Goal: Task Accomplishment & Management: Manage account settings

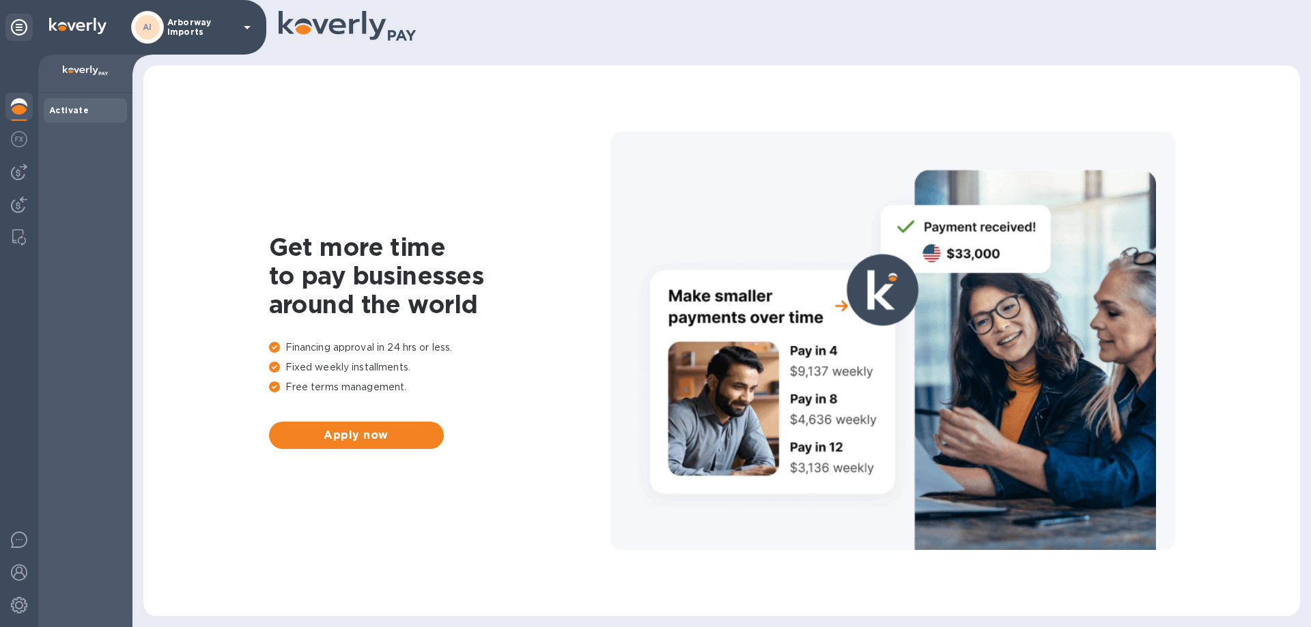
click at [208, 16] on div "AI Arborway Imports" at bounding box center [193, 27] width 124 height 33
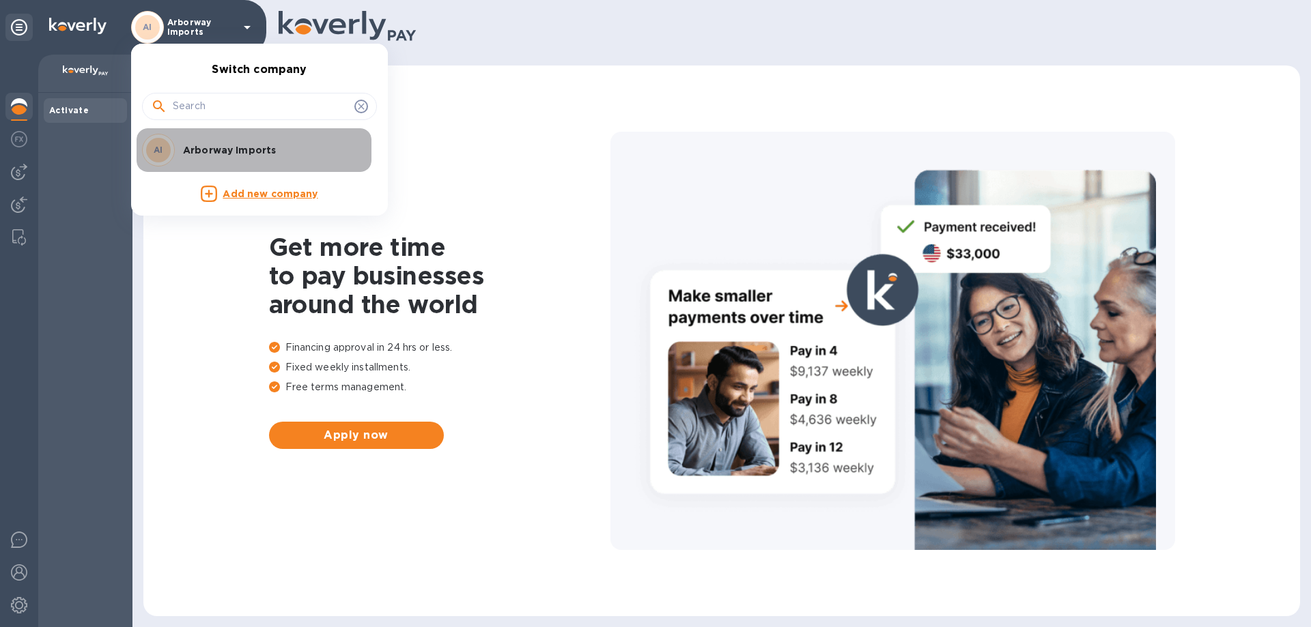
click at [209, 143] on p "Arborway Imports" at bounding box center [269, 150] width 172 height 14
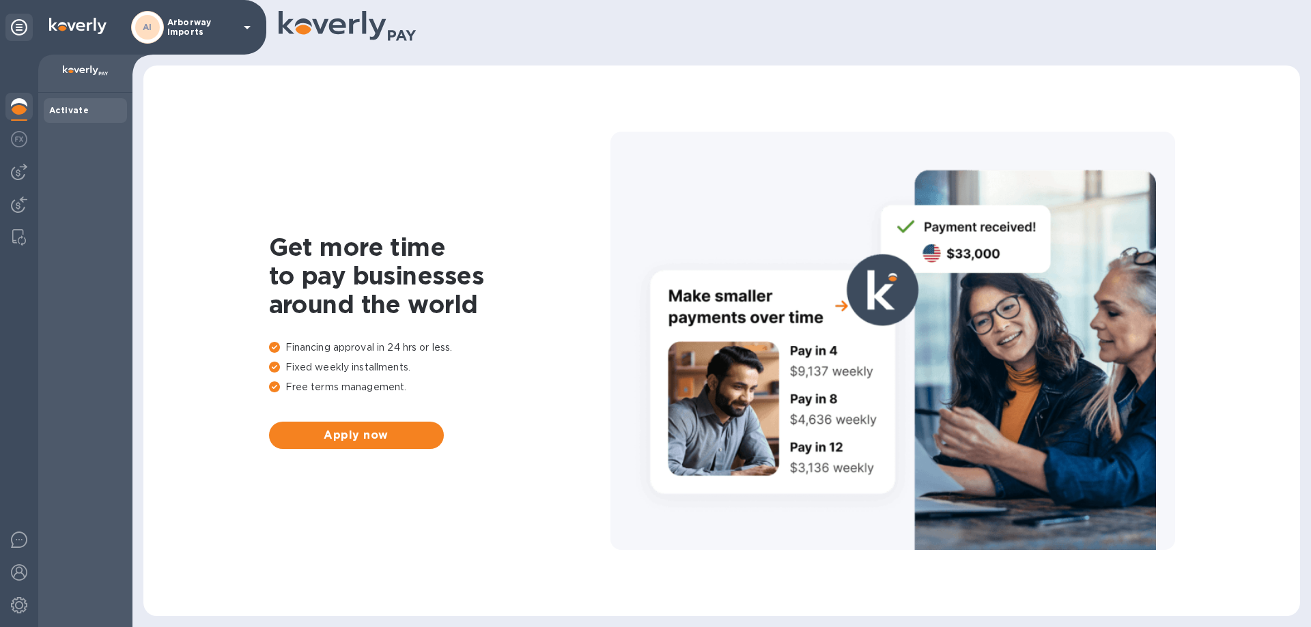
click at [25, 175] on img at bounding box center [19, 172] width 16 height 16
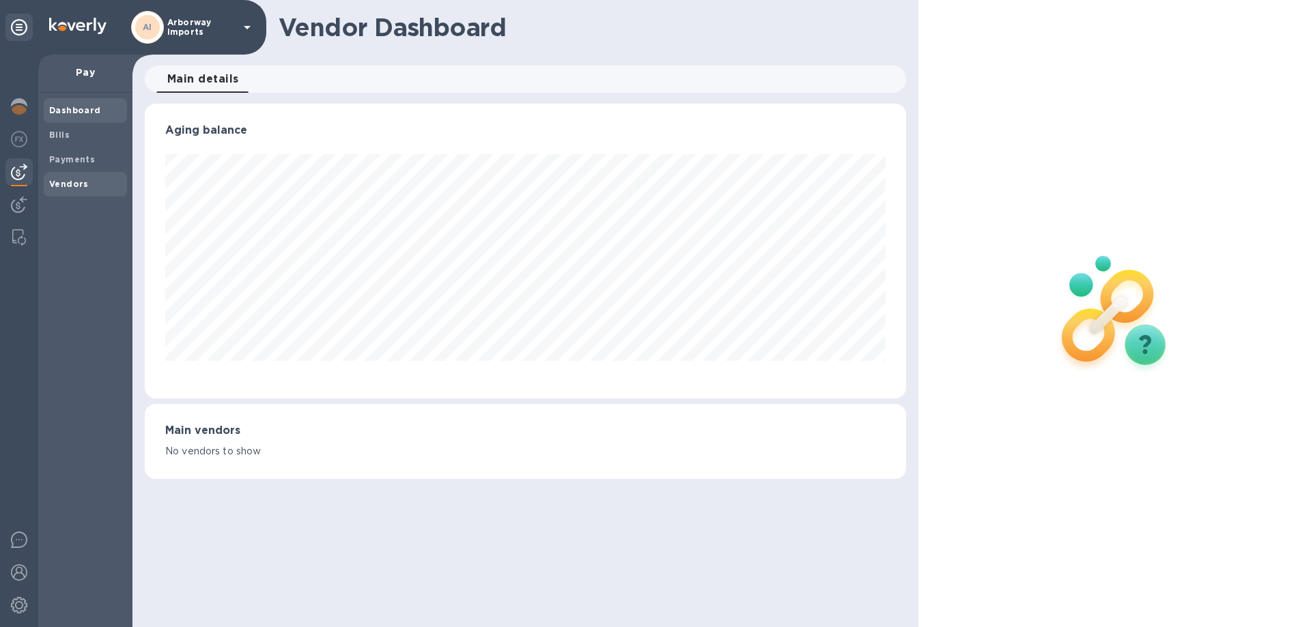
click at [62, 182] on b "Vendors" at bounding box center [69, 184] width 40 height 10
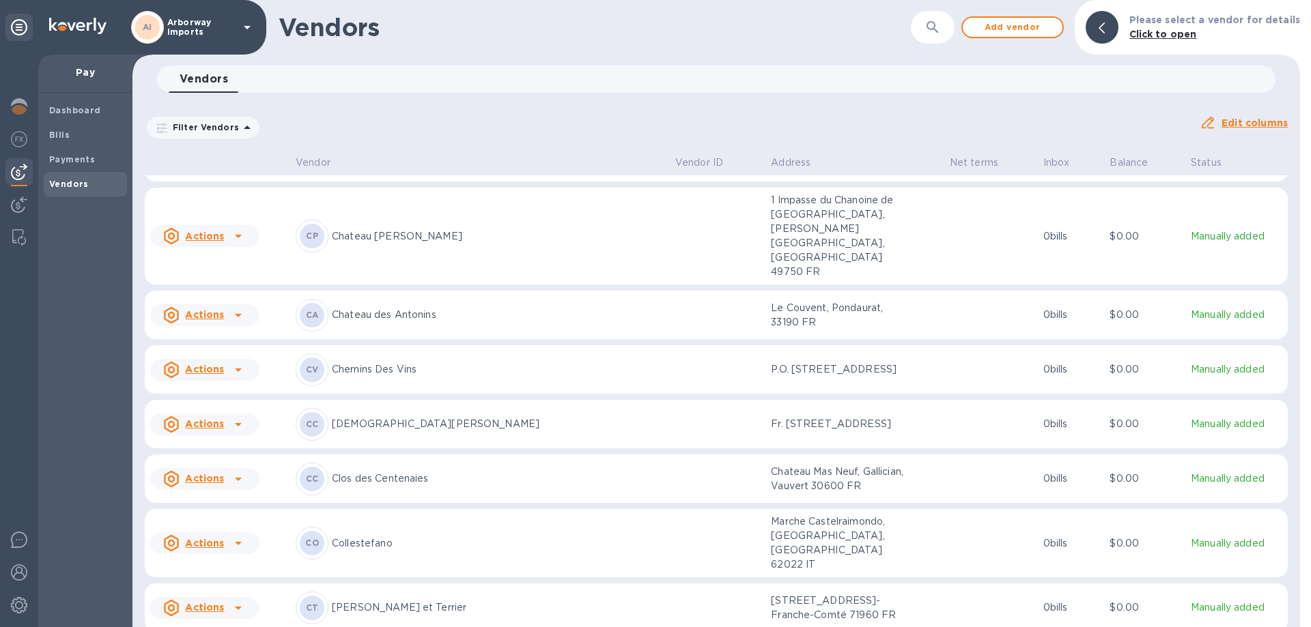
scroll to position [1584, 0]
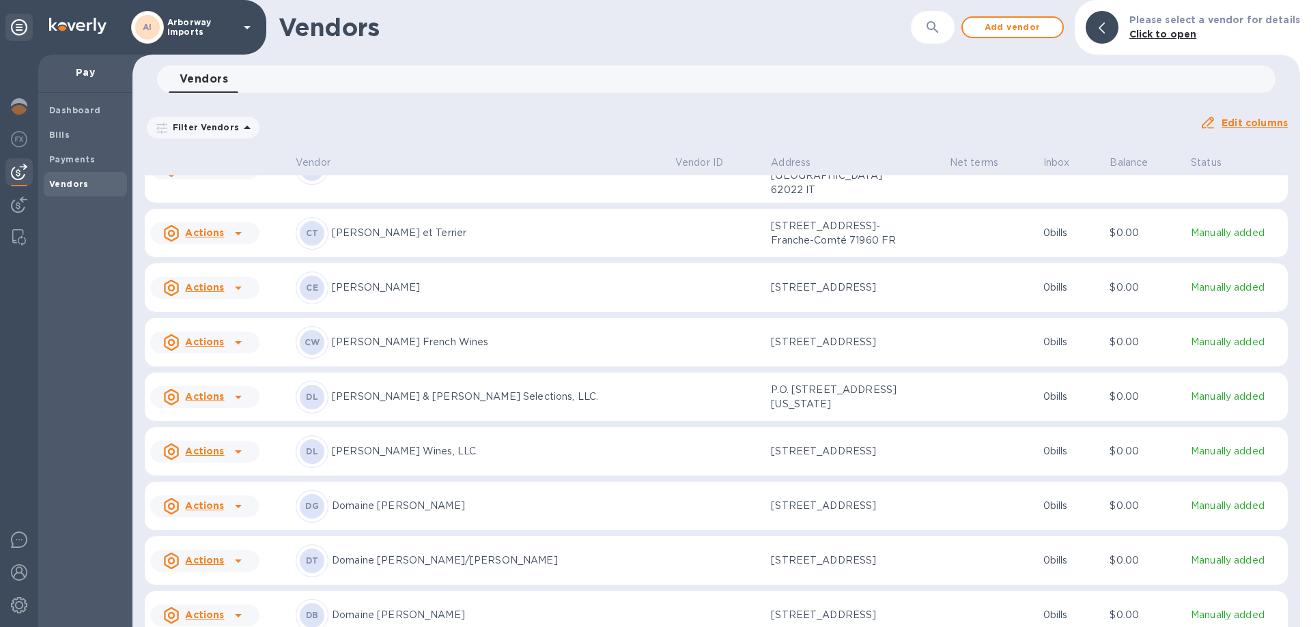
click at [470, 335] on p "[PERSON_NAME] French Wines" at bounding box center [498, 342] width 332 height 14
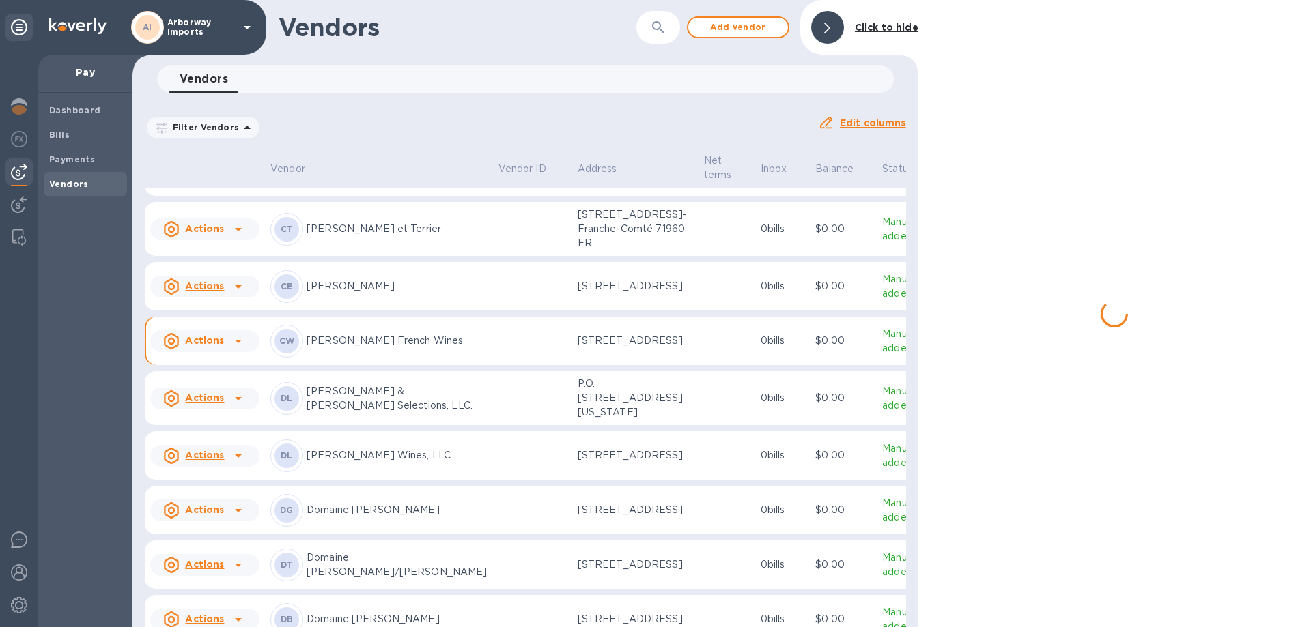
scroll to position [1637, 0]
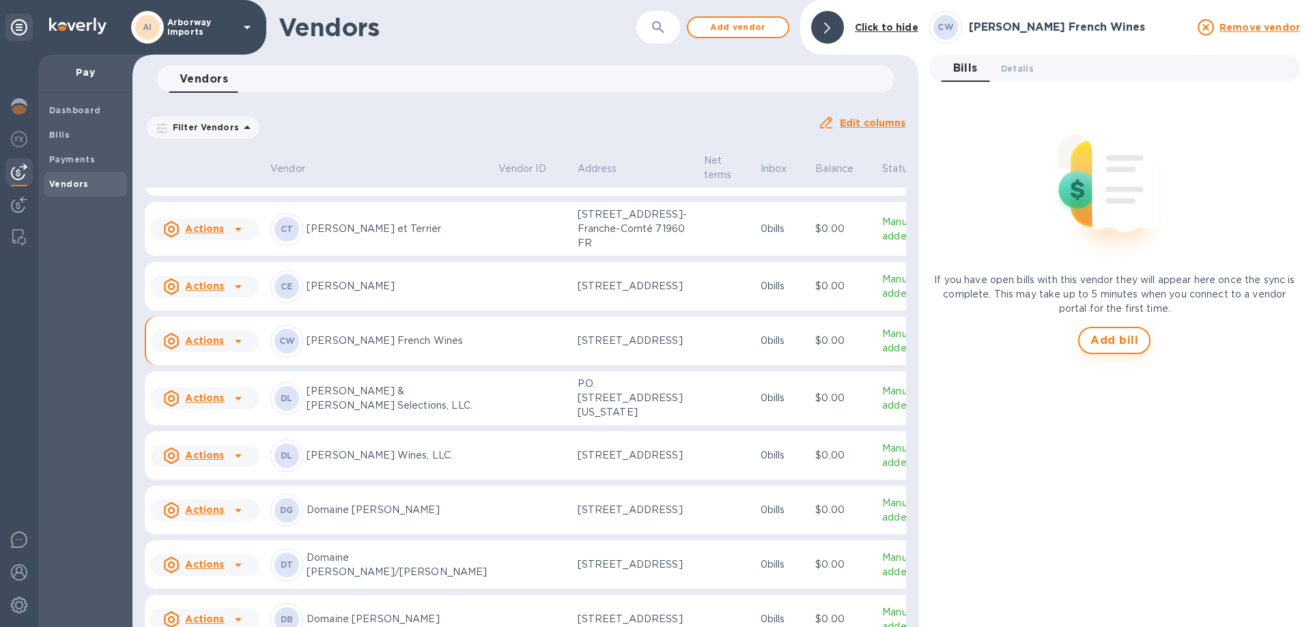
click at [1114, 337] on span "Add bill" at bounding box center [1114, 340] width 48 height 16
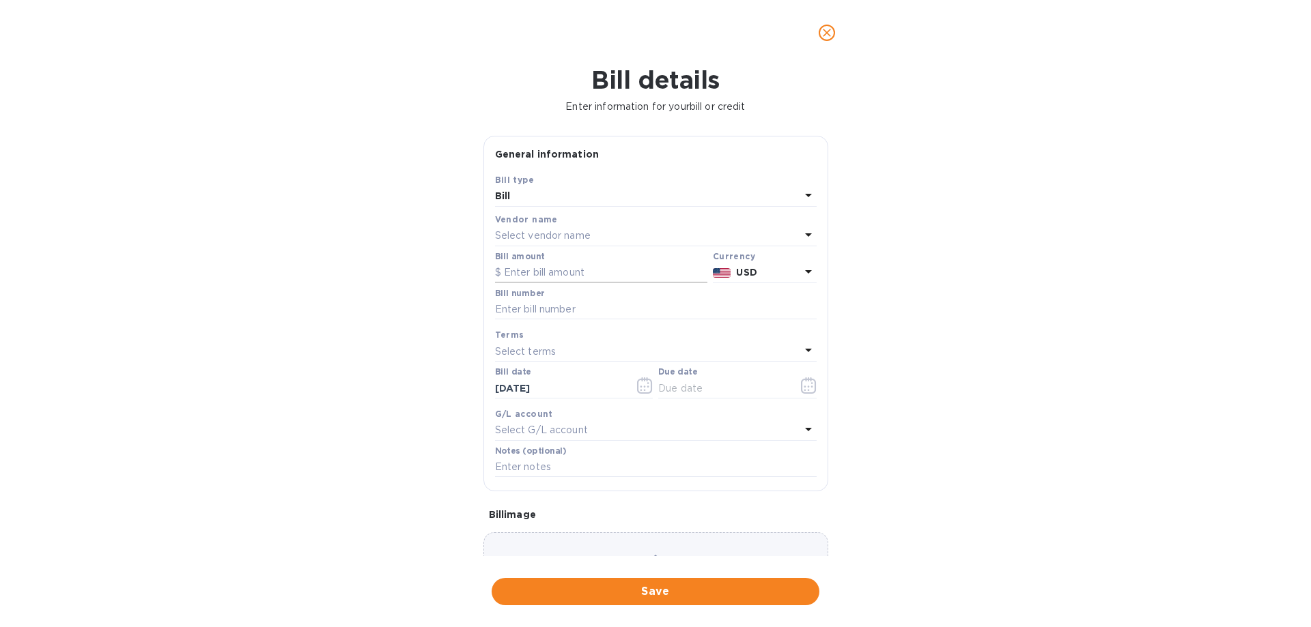
click at [578, 277] on input "text" at bounding box center [601, 273] width 212 height 20
click at [578, 274] on input "text" at bounding box center [601, 273] width 212 height 20
type input "6,652.76"
click at [554, 315] on input "text" at bounding box center [656, 310] width 322 height 20
type input "CH Bills Paid [DATE]"
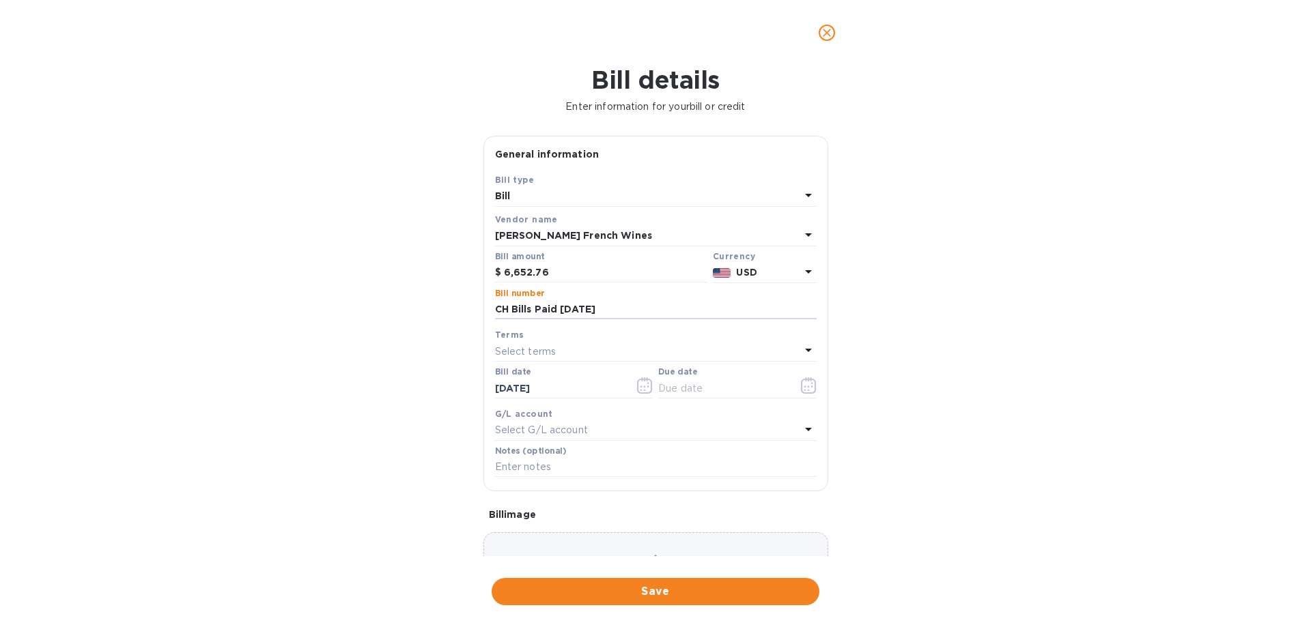
click at [571, 352] on div "Select terms" at bounding box center [647, 351] width 305 height 19
click at [558, 320] on div at bounding box center [656, 320] width 322 height 3
click at [801, 384] on icon "button" at bounding box center [809, 385] width 16 height 16
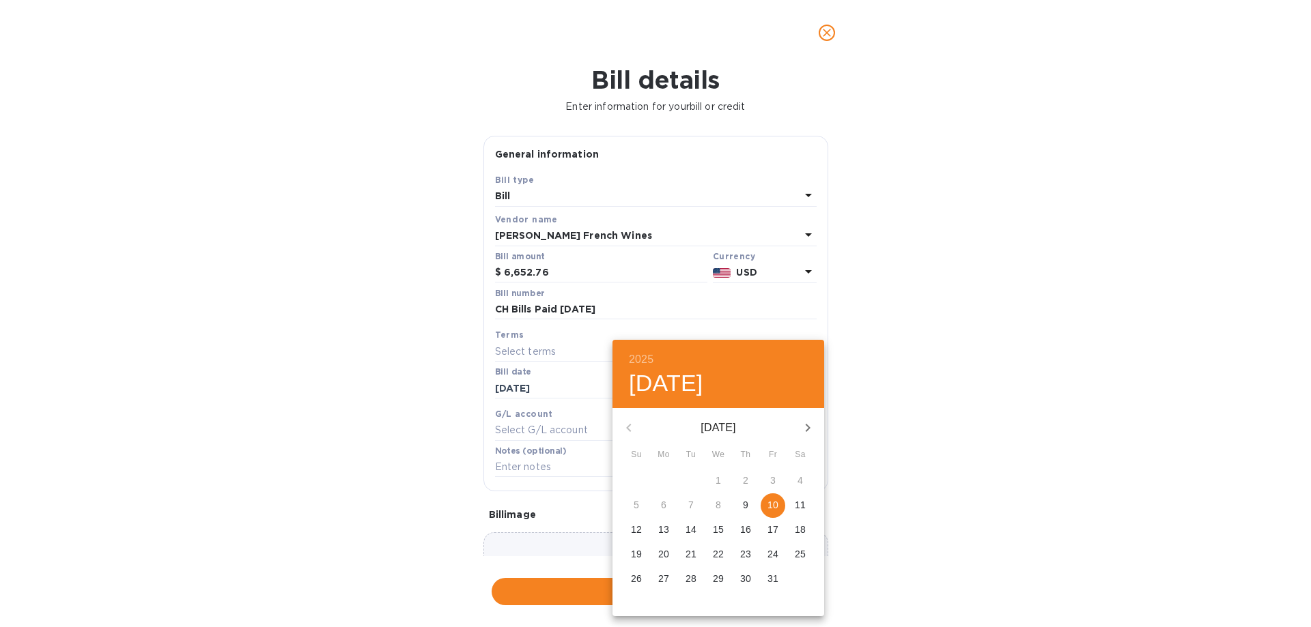
click at [765, 503] on span "10" at bounding box center [772, 505] width 25 height 14
type input "[DATE]"
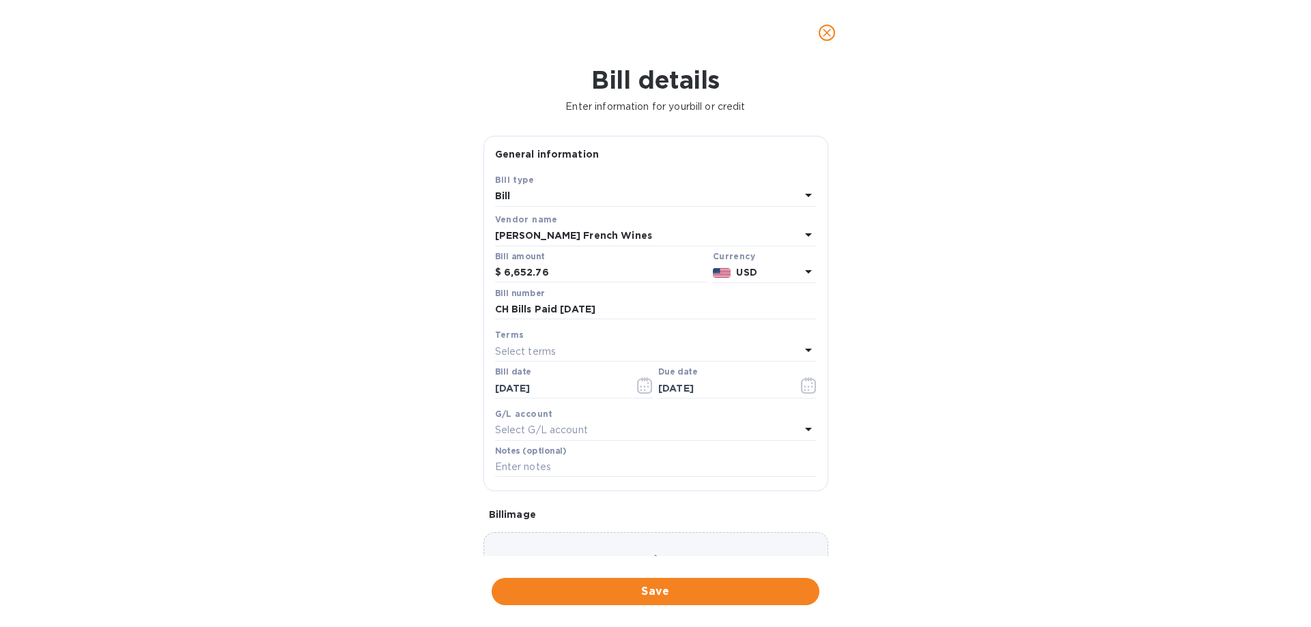
click at [691, 543] on div "Choose a bill and drag it here" at bounding box center [655, 581] width 345 height 98
click at [697, 597] on span "Save" at bounding box center [655, 592] width 306 height 16
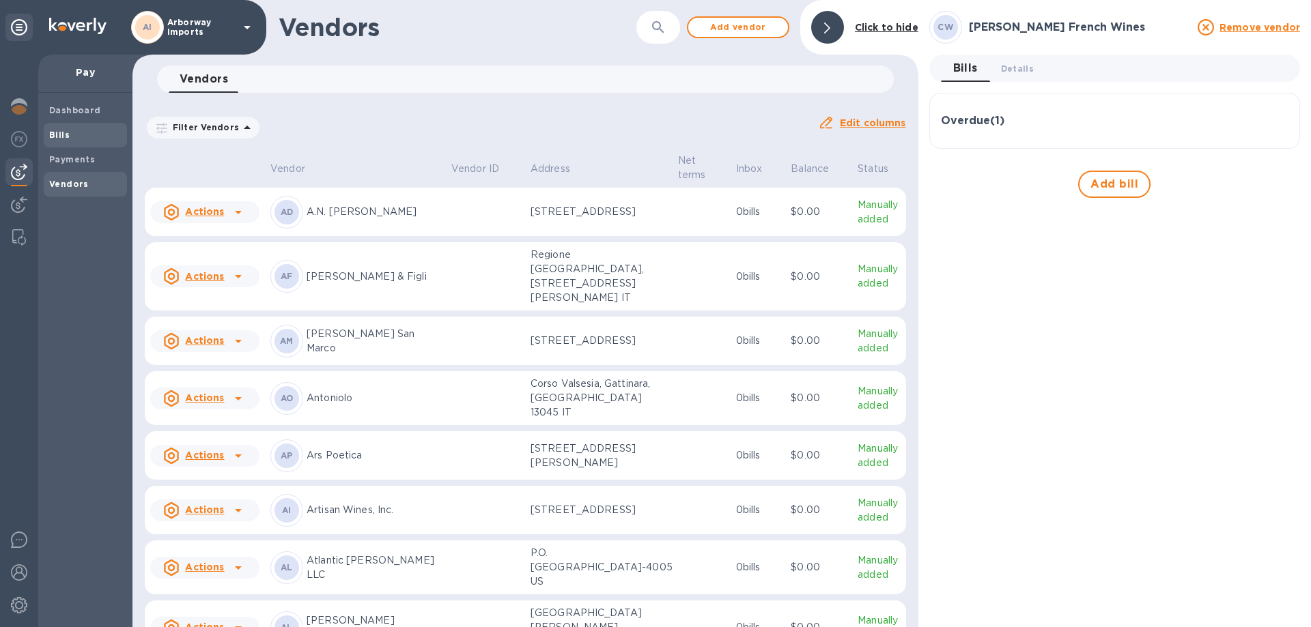
click at [59, 130] on b "Bills" at bounding box center [59, 135] width 20 height 10
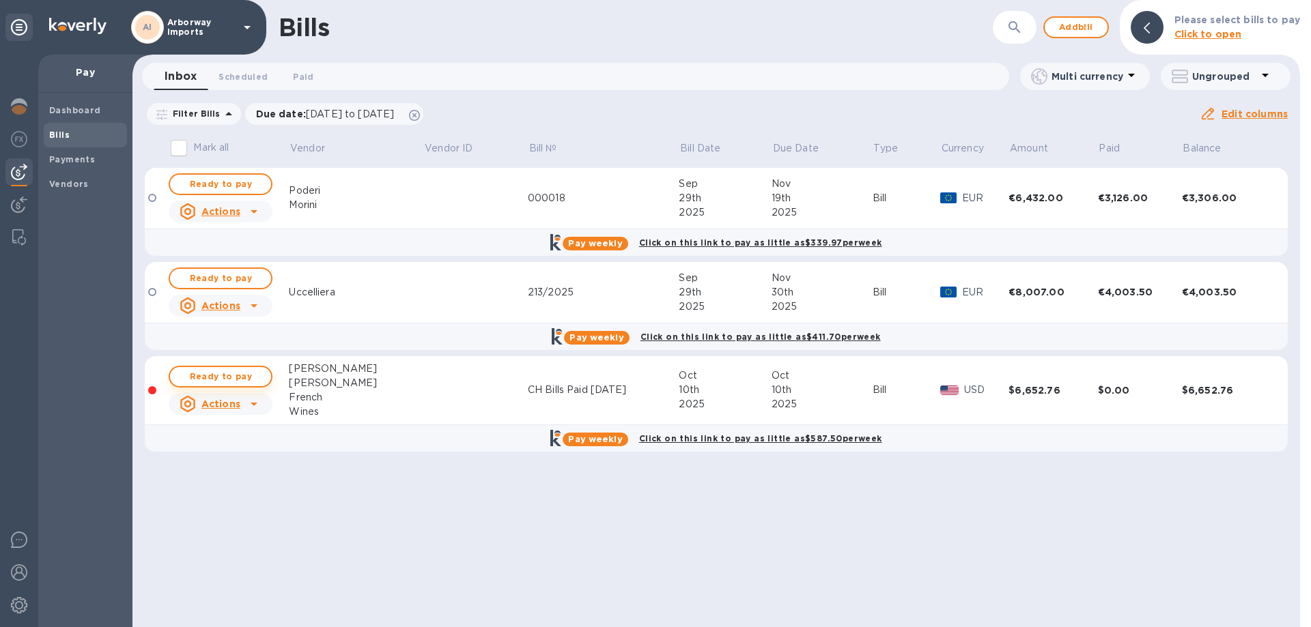
click at [237, 376] on span "Ready to pay" at bounding box center [220, 377] width 79 height 16
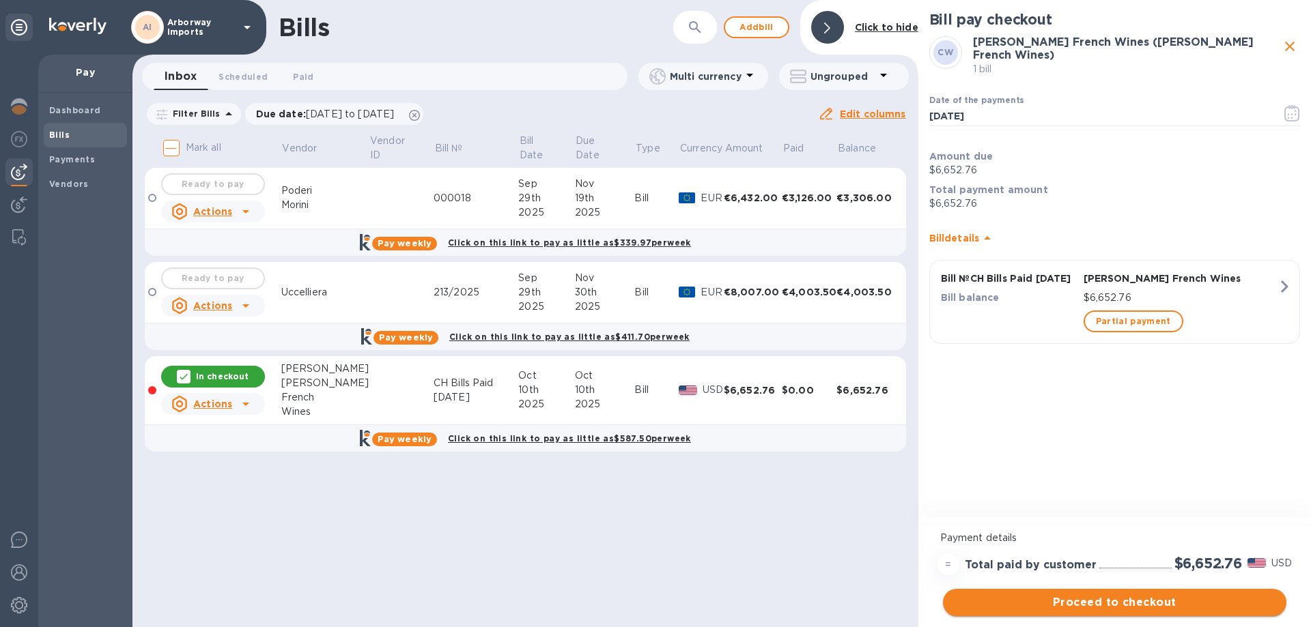
click at [1193, 603] on span "Proceed to checkout" at bounding box center [1115, 603] width 322 height 16
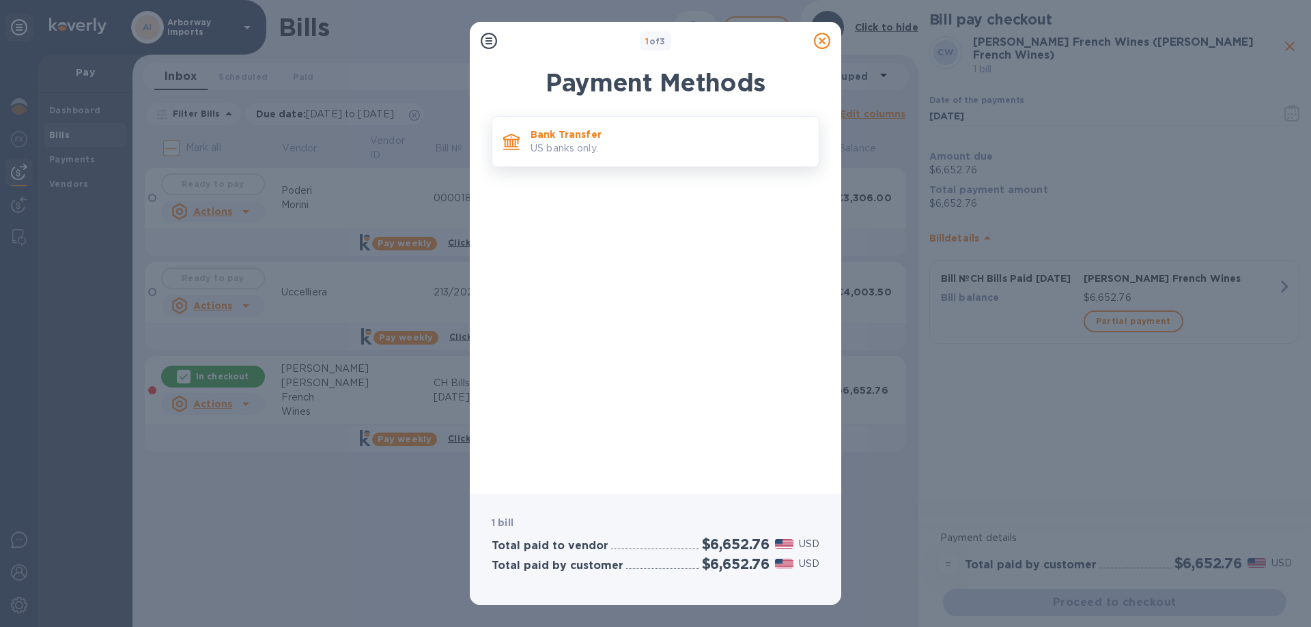
click at [570, 142] on p "US banks only." at bounding box center [668, 148] width 277 height 14
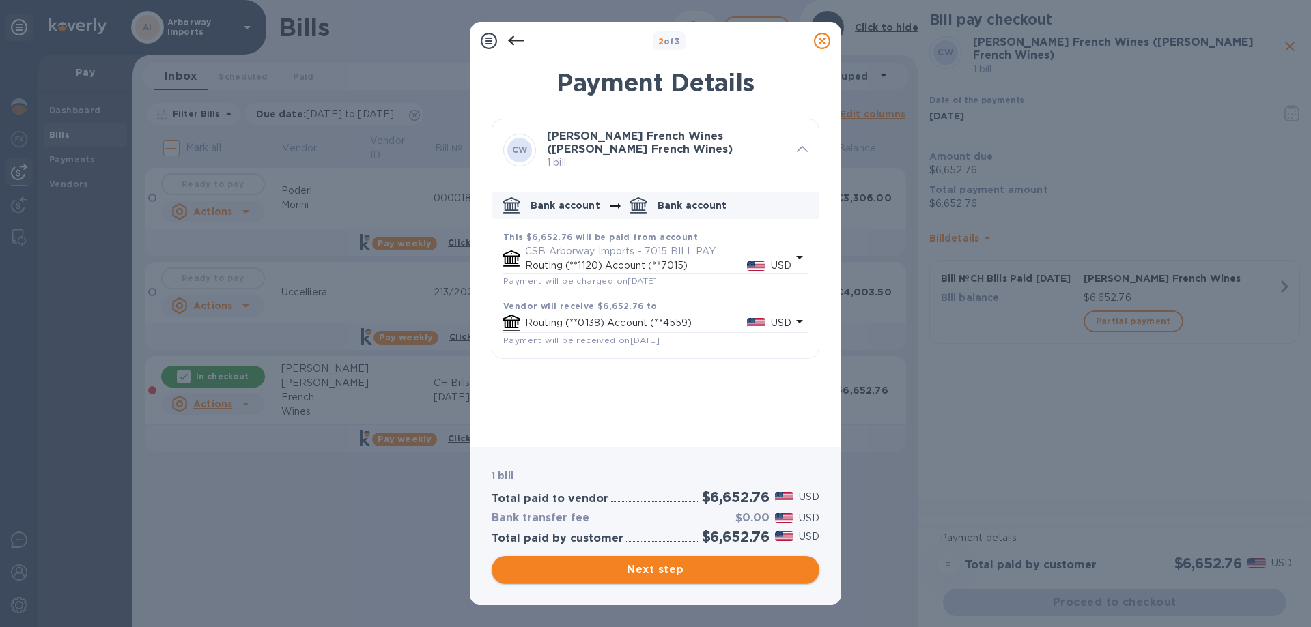
drag, startPoint x: 659, startPoint y: 566, endPoint x: 633, endPoint y: 565, distance: 25.3
click at [633, 565] on span "Next step" at bounding box center [655, 570] width 306 height 16
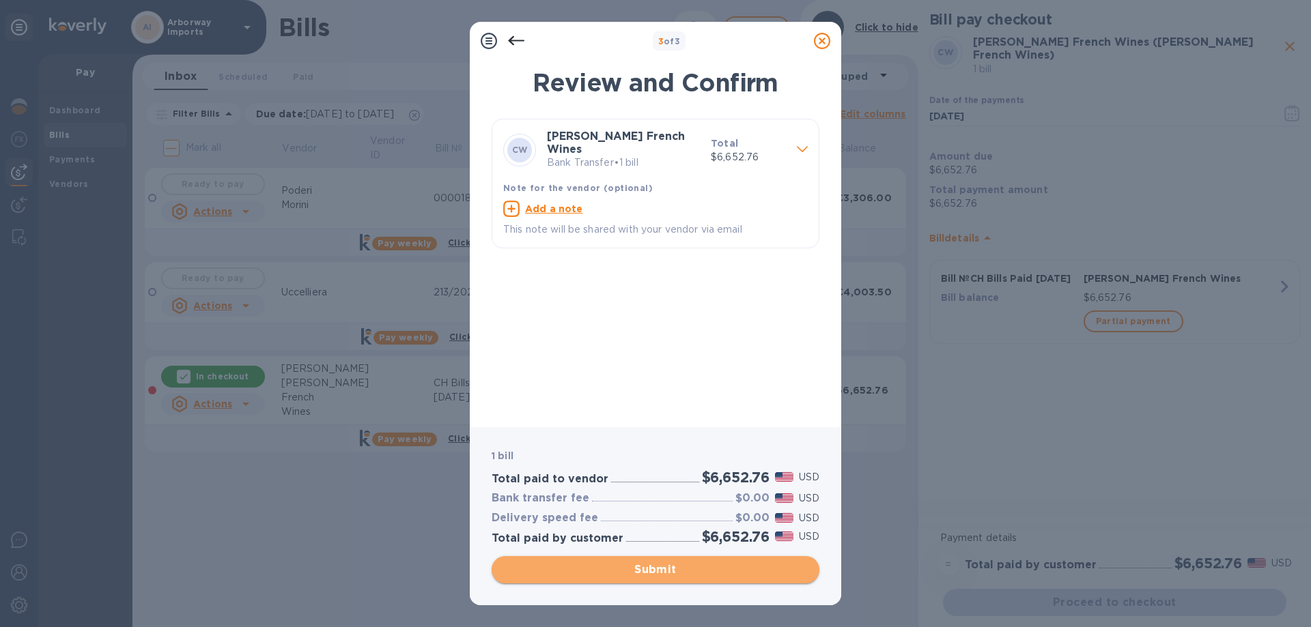
click at [703, 578] on span "Submit" at bounding box center [655, 570] width 306 height 16
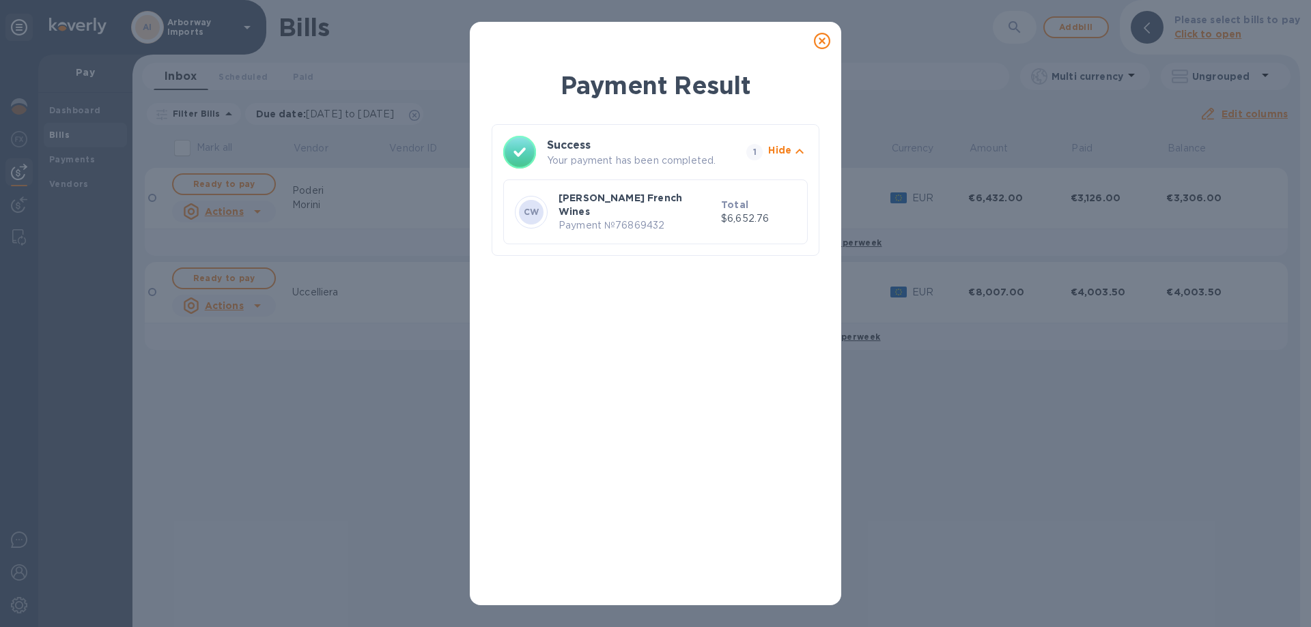
click at [823, 37] on icon at bounding box center [822, 41] width 16 height 16
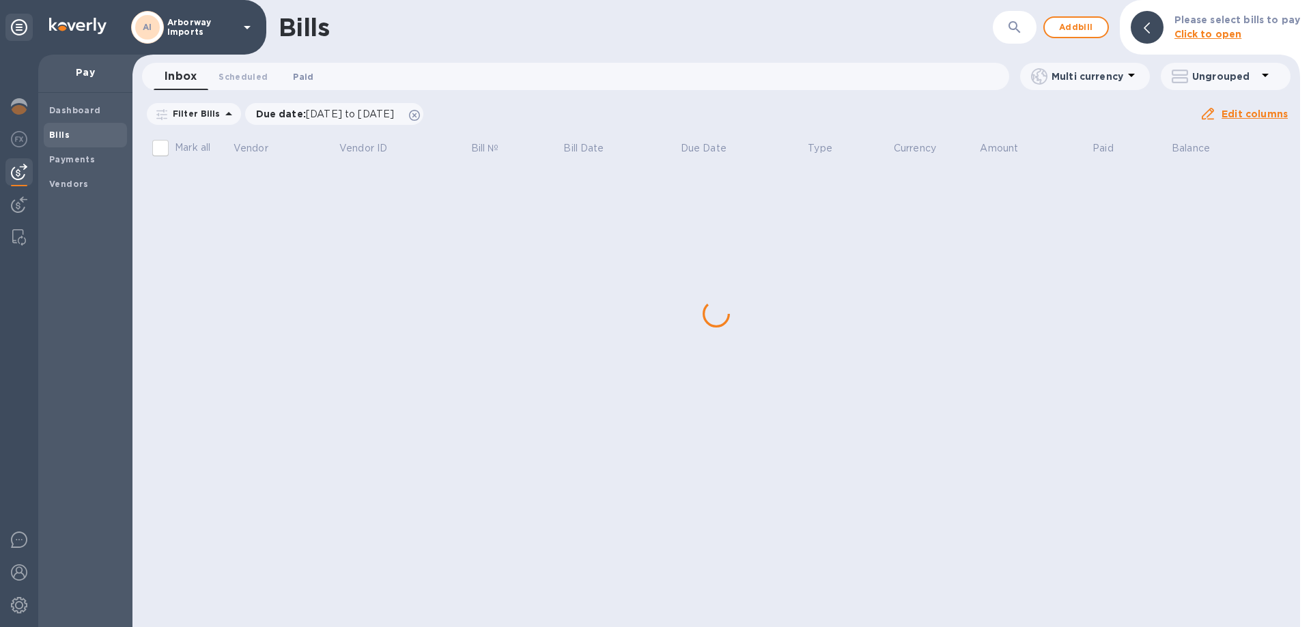
click at [294, 84] on button "Paid 0" at bounding box center [303, 76] width 49 height 27
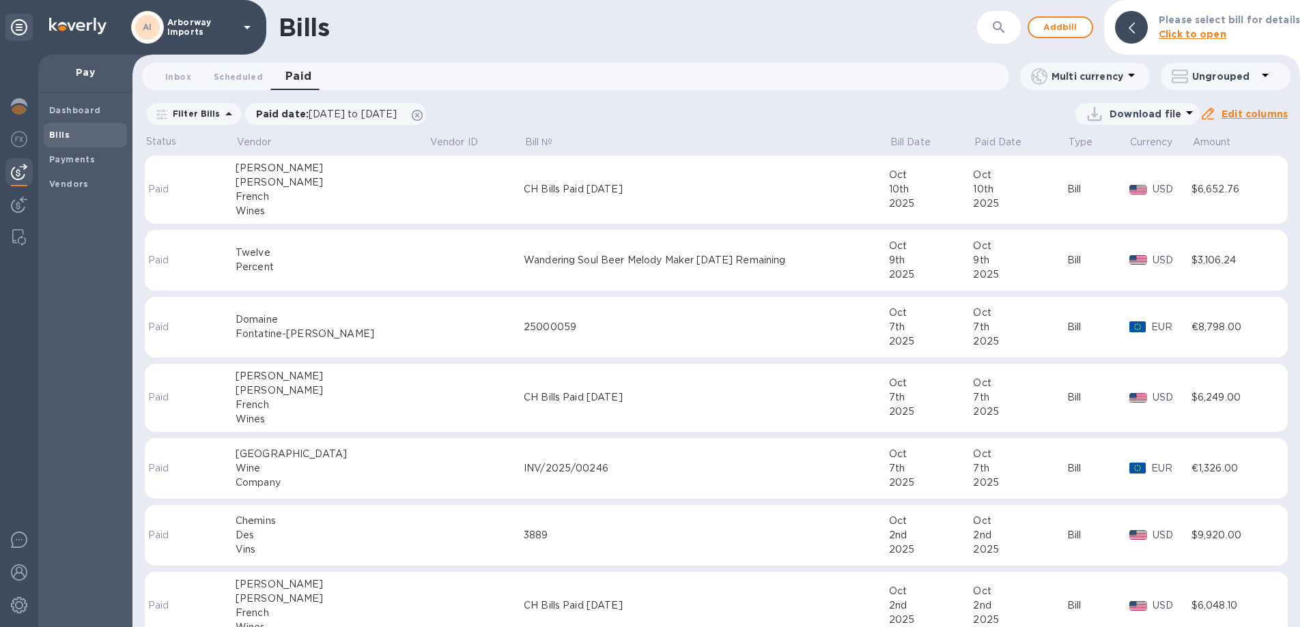
click at [429, 205] on td at bounding box center [476, 190] width 95 height 69
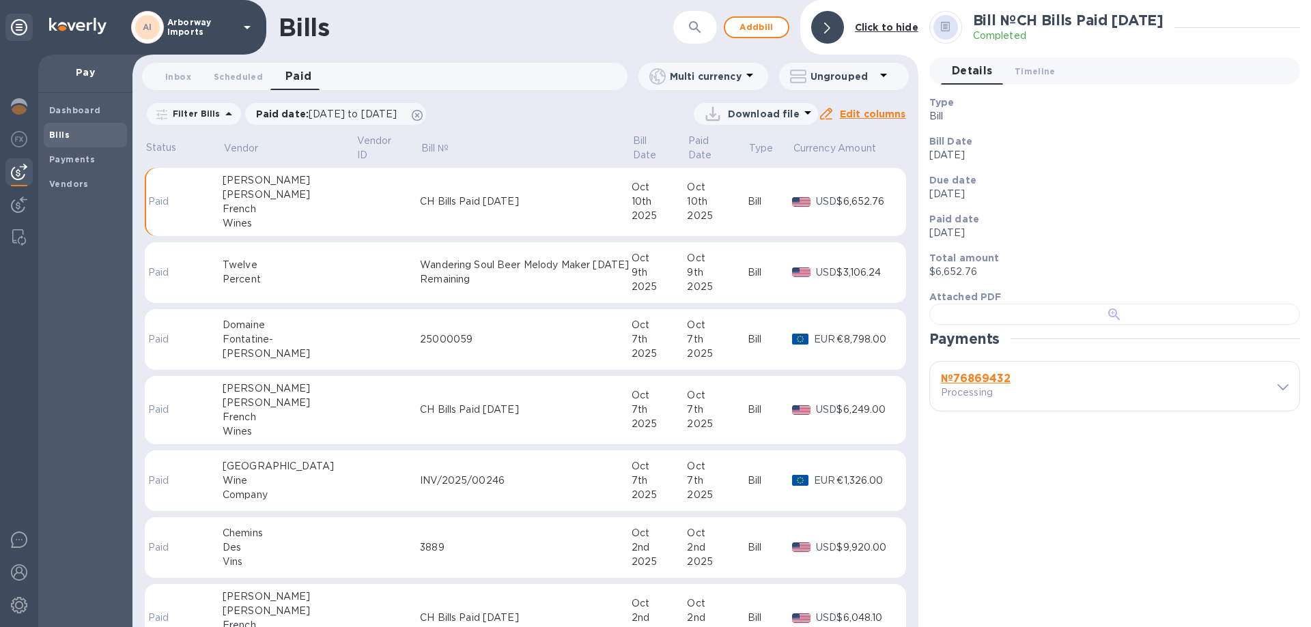
scroll to position [263, 0]
click at [964, 385] on b "№ 76869432" at bounding box center [976, 378] width 70 height 13
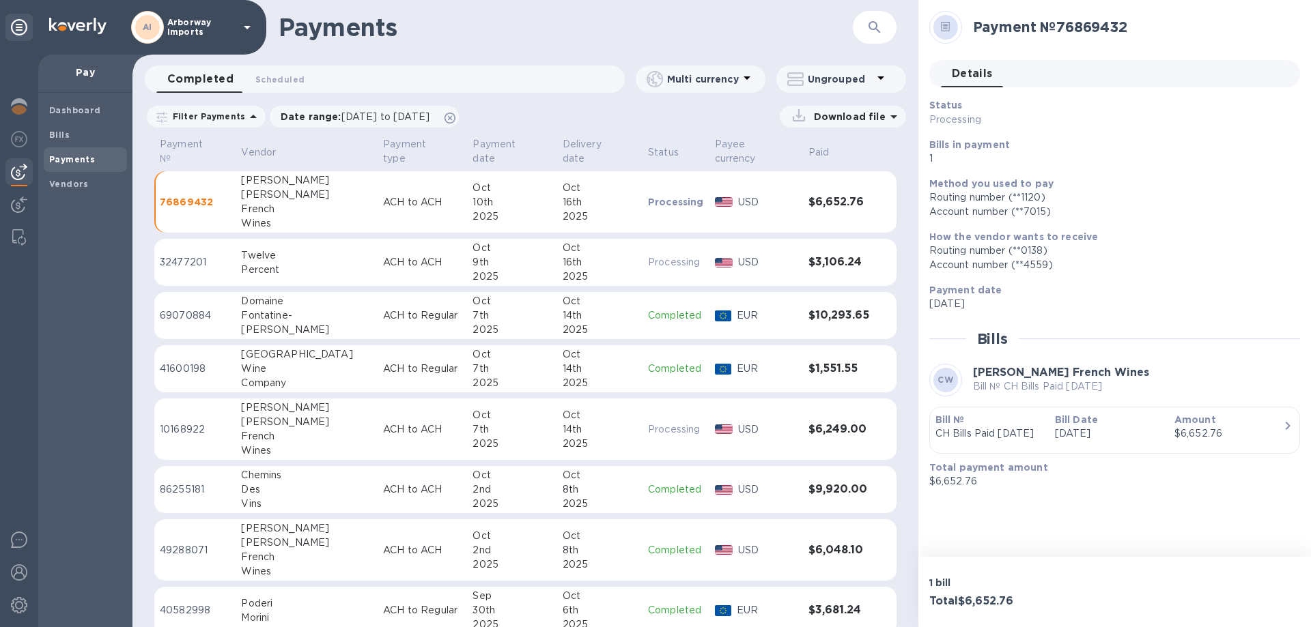
click at [1145, 432] on p "[DATE]" at bounding box center [1109, 434] width 109 height 14
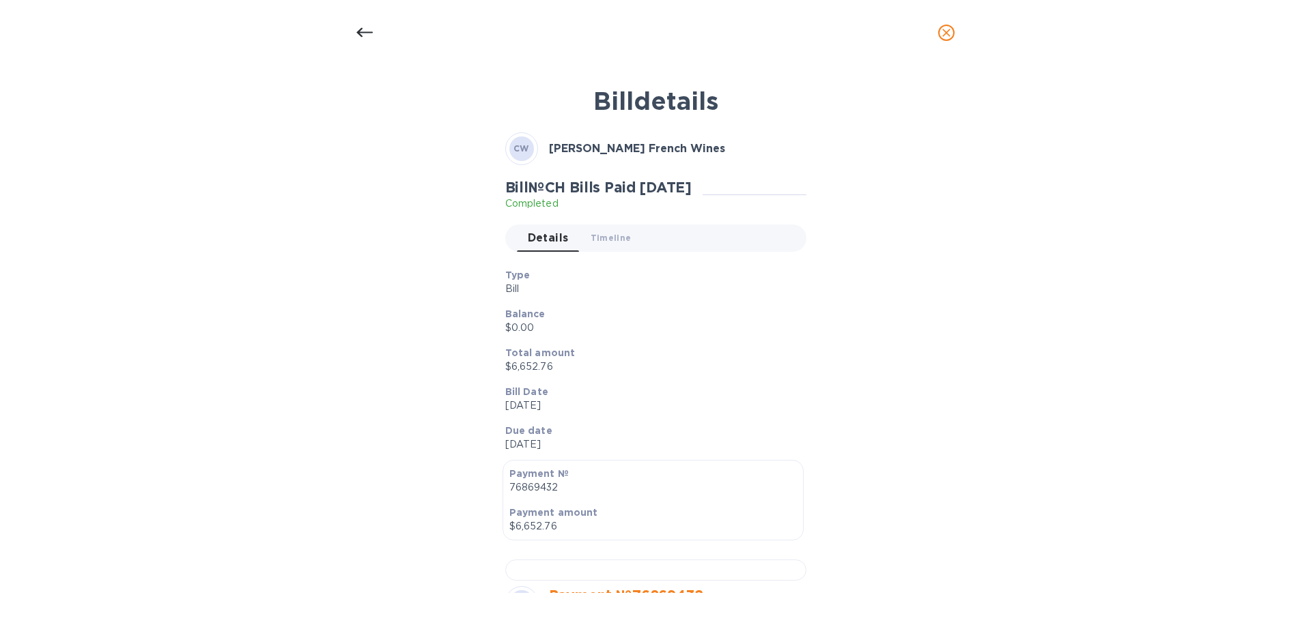
click at [827, 411] on div "Bill details CW [PERSON_NAME] French Wines Bill № CH Bills Paid [DATE] Complete…" at bounding box center [655, 335] width 649 height 515
click at [363, 30] on icon at bounding box center [364, 33] width 16 height 16
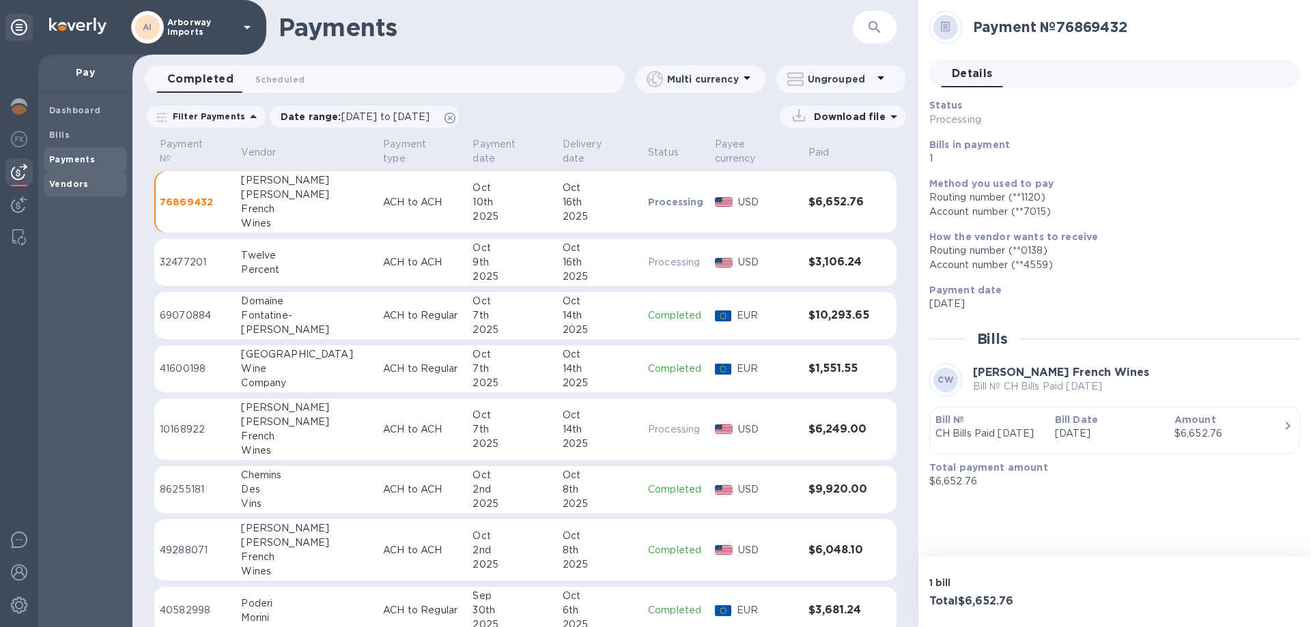
click at [70, 175] on div "Vendors" at bounding box center [85, 184] width 83 height 25
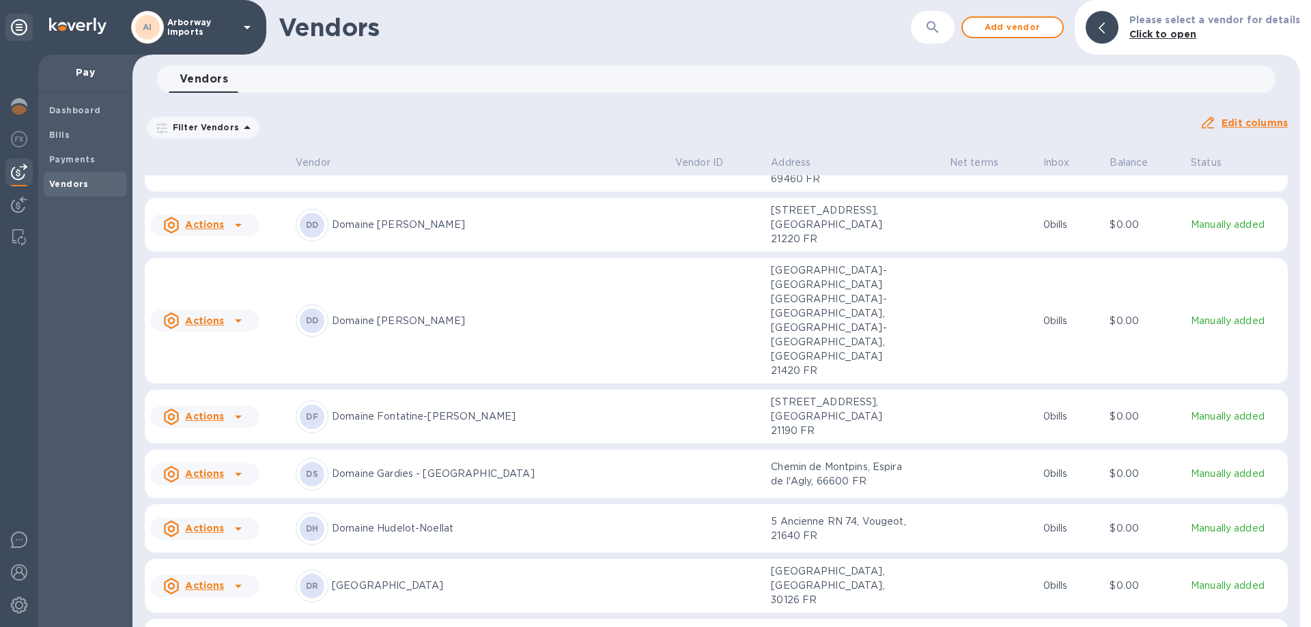
scroll to position [2410, 0]
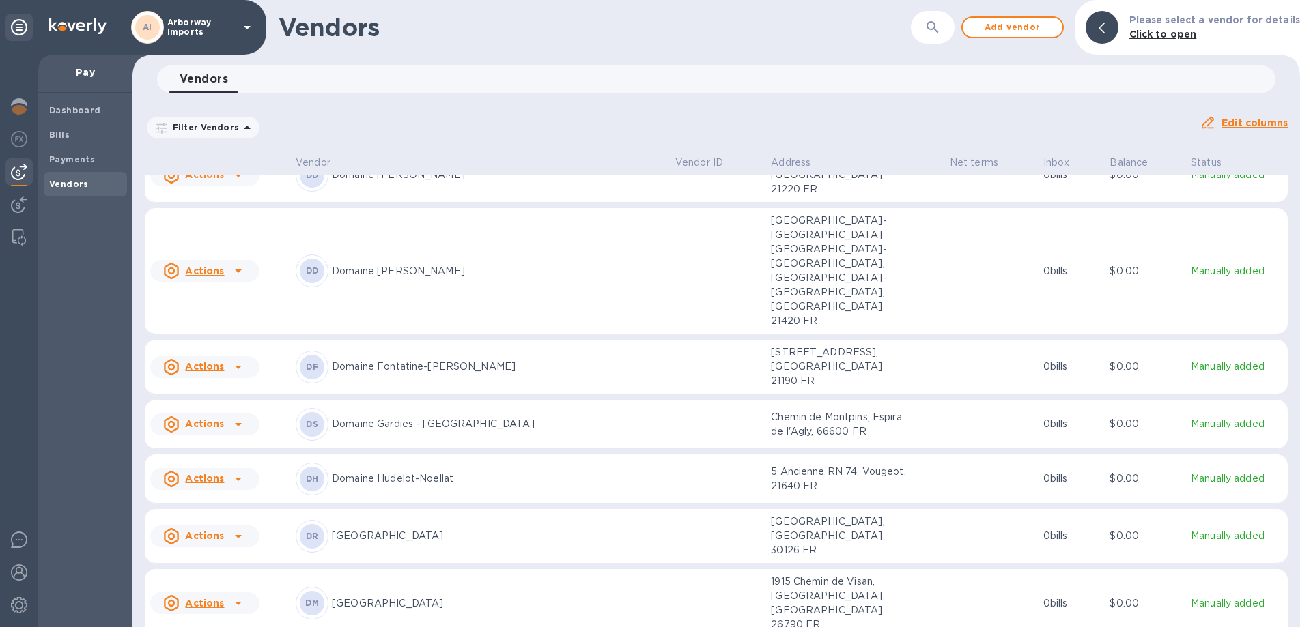
click at [465, 483] on p "Domaine Hudelot-Noellat" at bounding box center [498, 479] width 332 height 14
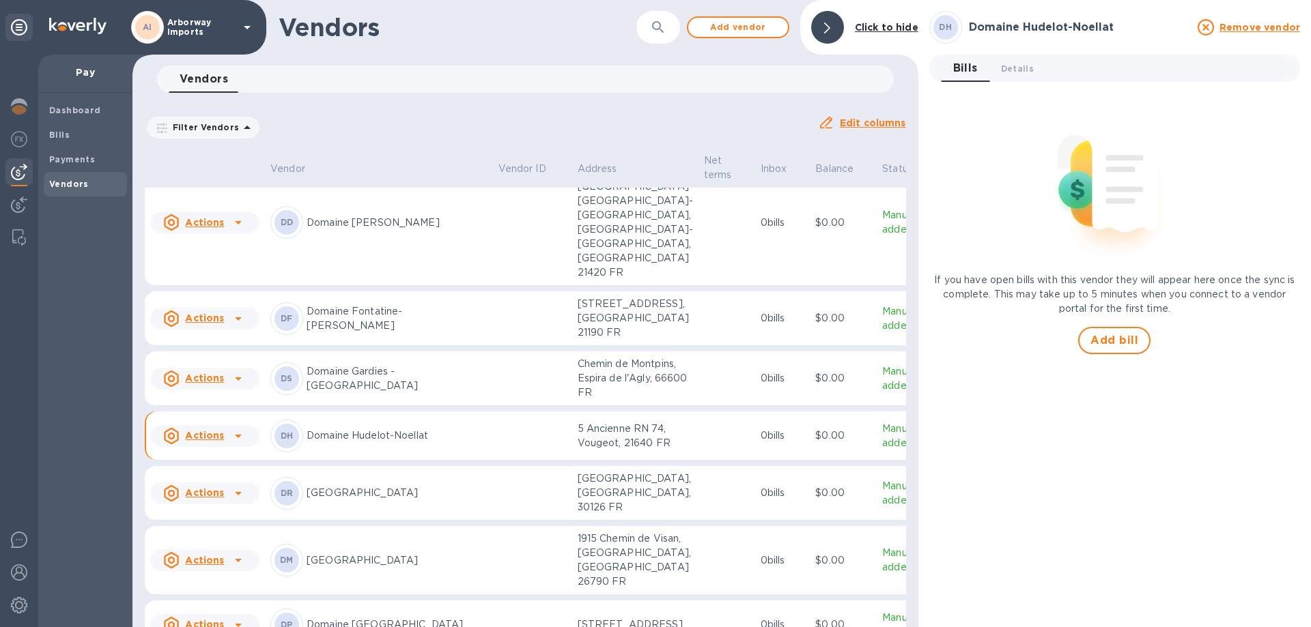
scroll to position [2498, 0]
click at [1111, 348] on span "Add bill" at bounding box center [1114, 340] width 48 height 16
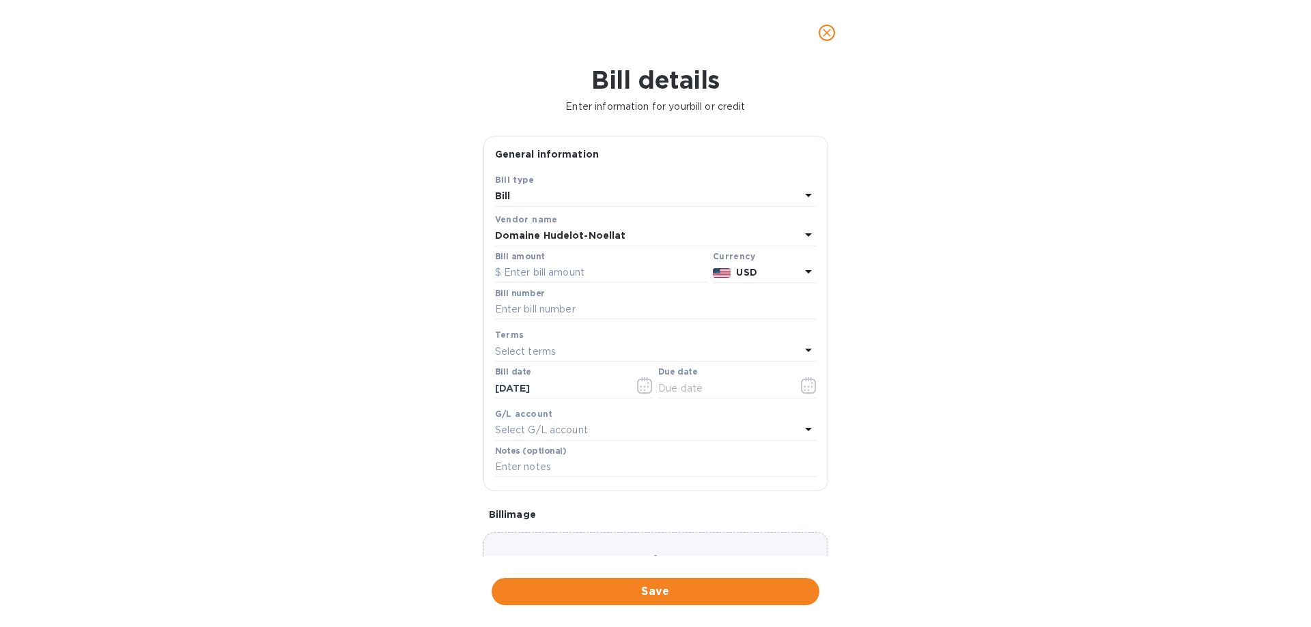
click at [750, 276] on b "USD" at bounding box center [746, 272] width 20 height 11
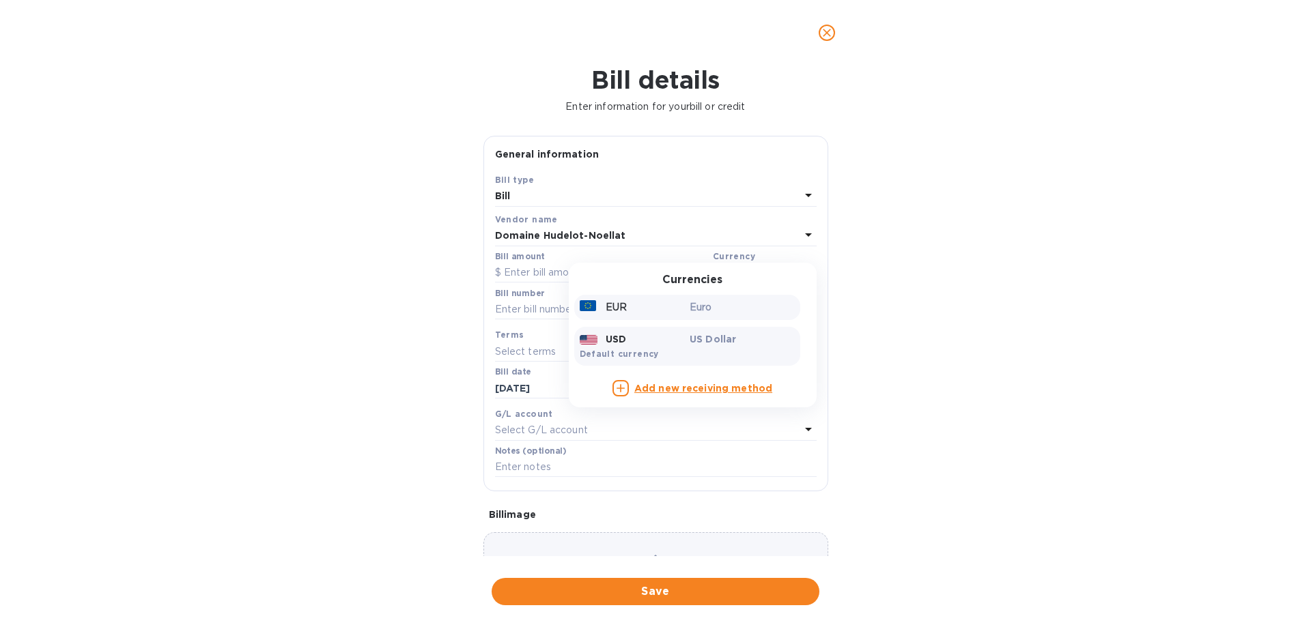
click at [707, 306] on p "Euro" at bounding box center [741, 307] width 105 height 14
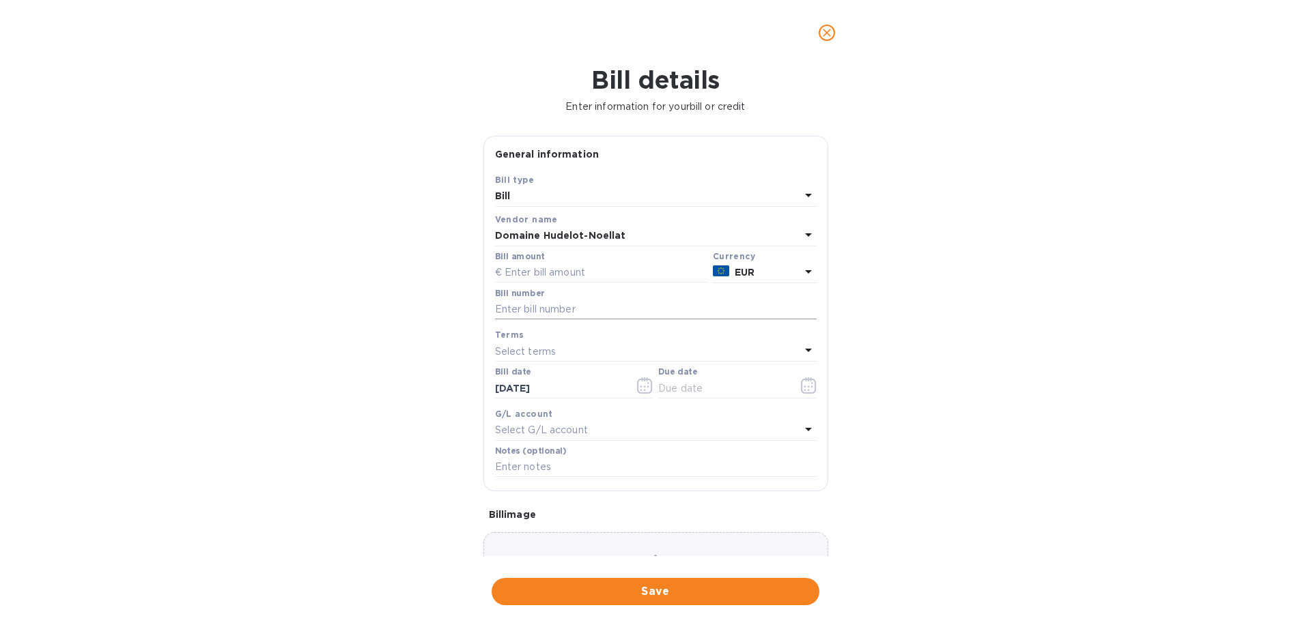
click at [627, 303] on input "text" at bounding box center [656, 310] width 322 height 20
type input "2024167 &2024167BIS"
click at [802, 384] on icon "button" at bounding box center [809, 385] width 16 height 16
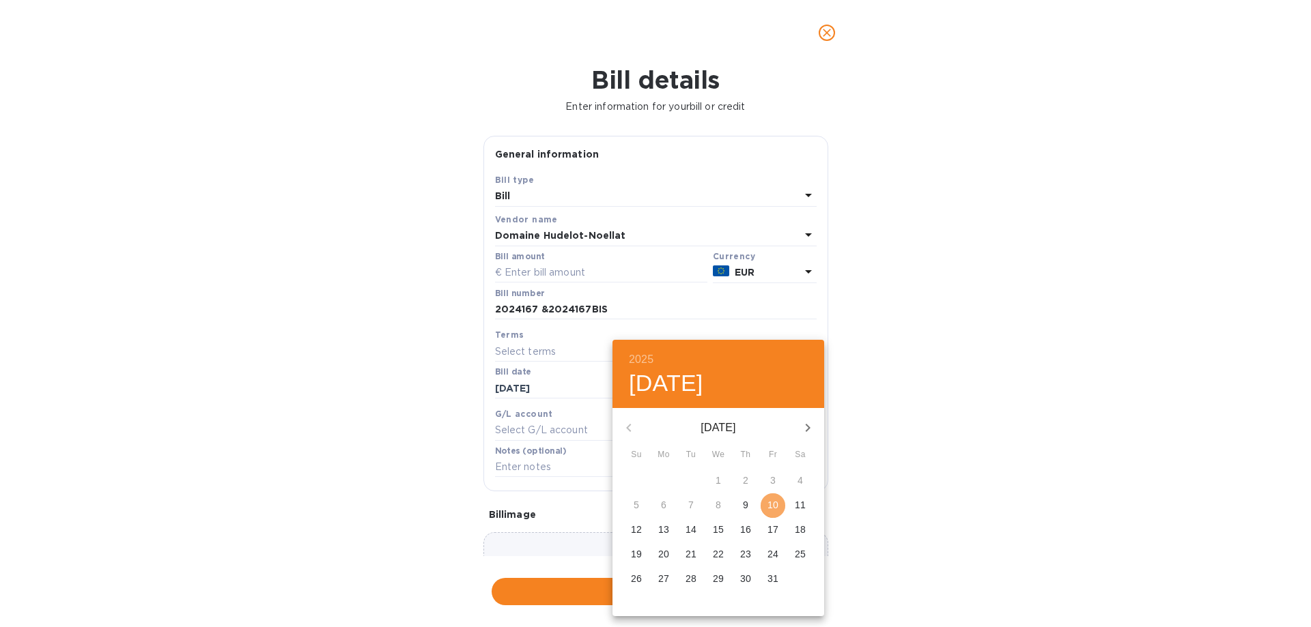
click at [773, 504] on p "10" at bounding box center [772, 505] width 11 height 14
type input "[DATE]"
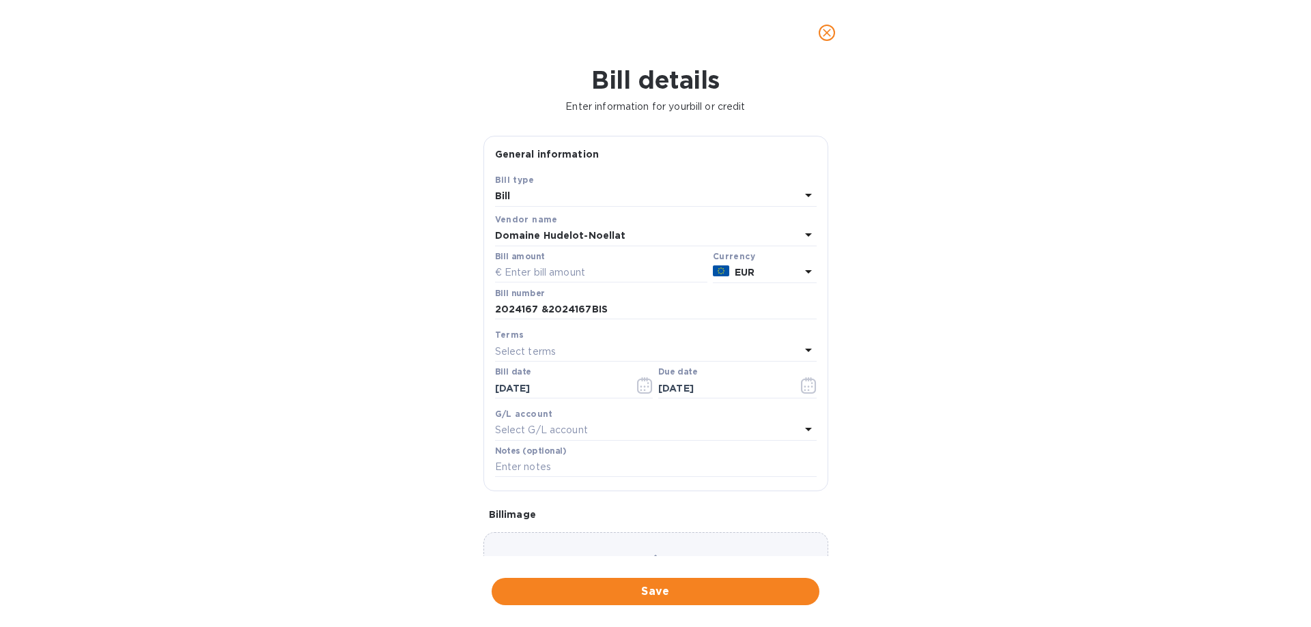
click at [665, 534] on div "Choose a bill and drag it here" at bounding box center [655, 581] width 345 height 98
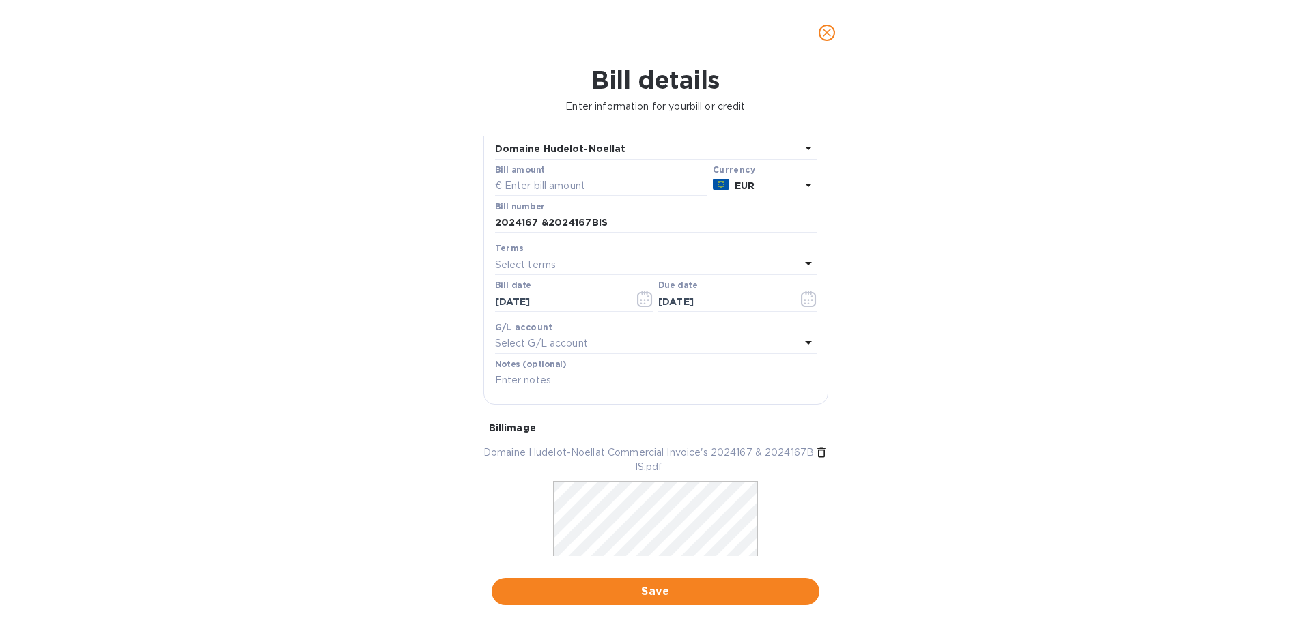
scroll to position [147, 0]
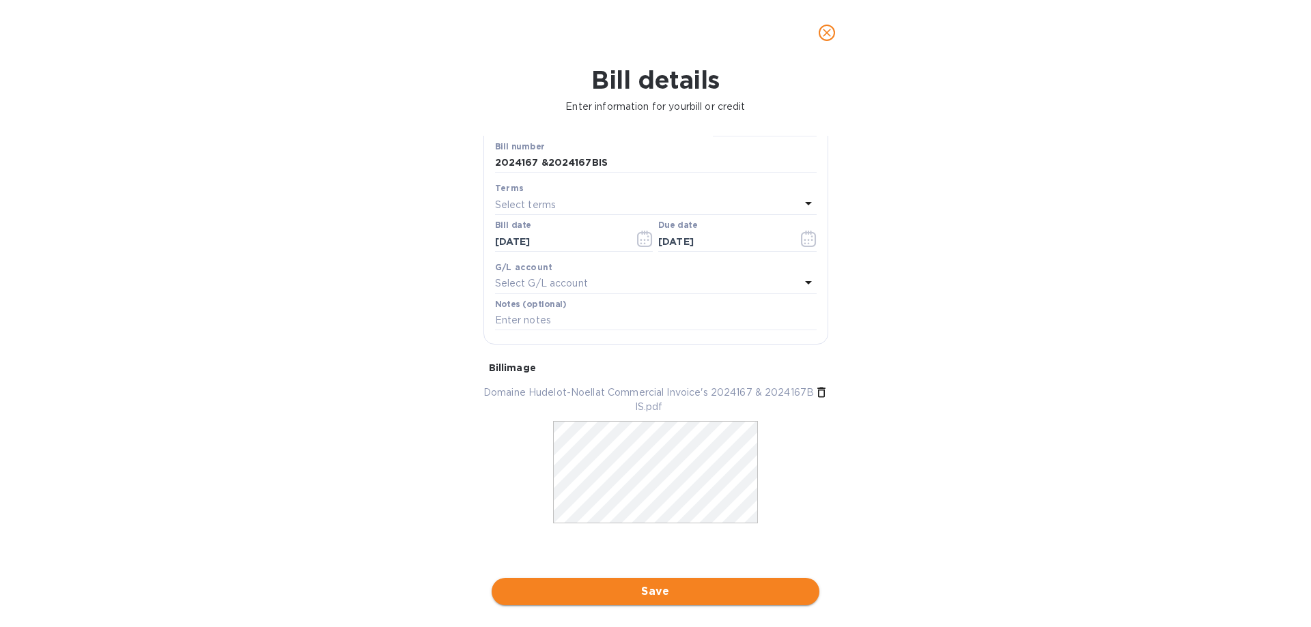
click at [681, 604] on button "Save" at bounding box center [655, 591] width 328 height 27
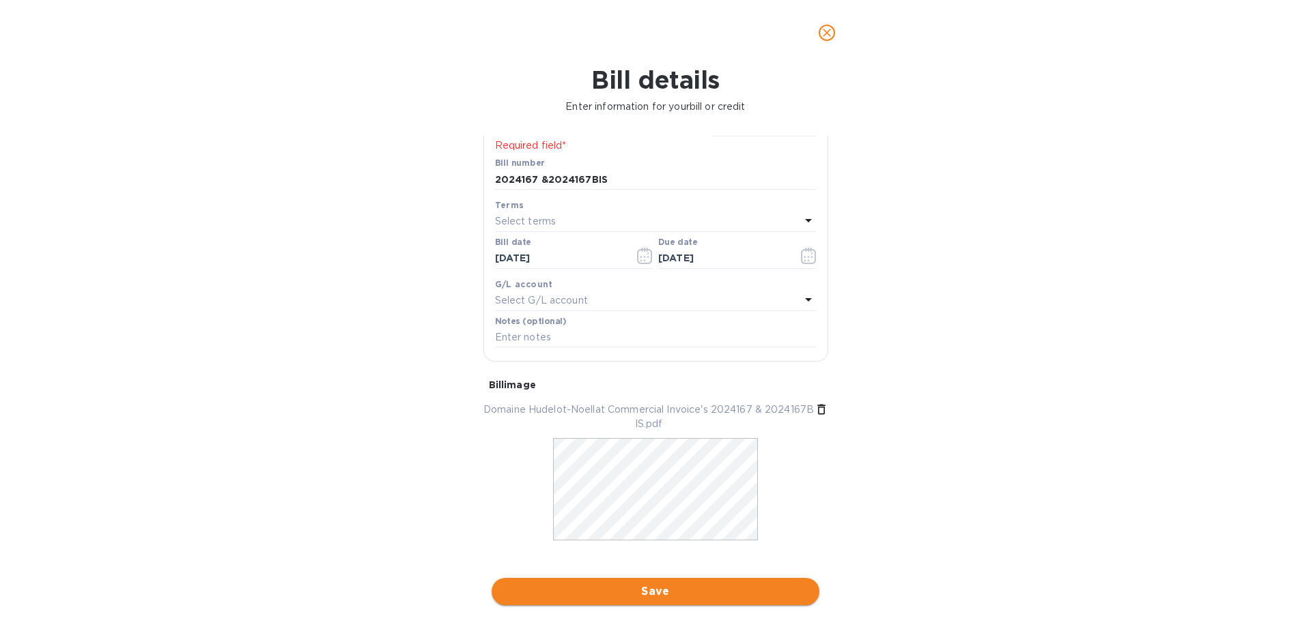
click at [660, 586] on span "Save" at bounding box center [655, 592] width 306 height 16
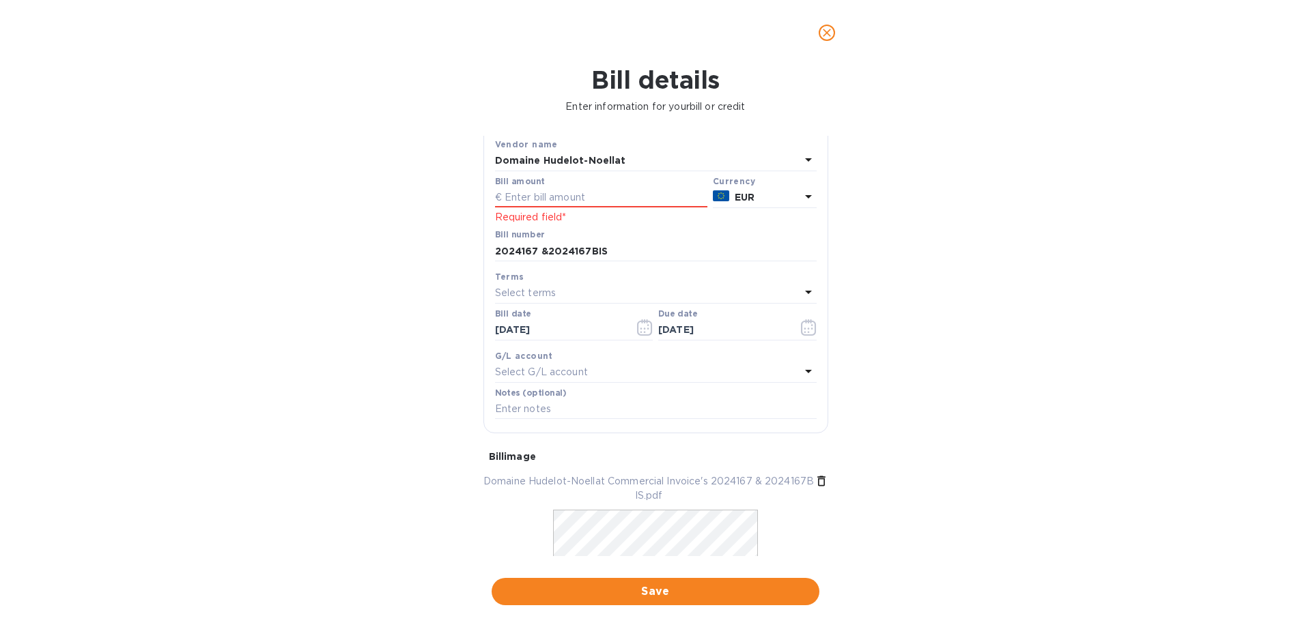
scroll to position [0, 0]
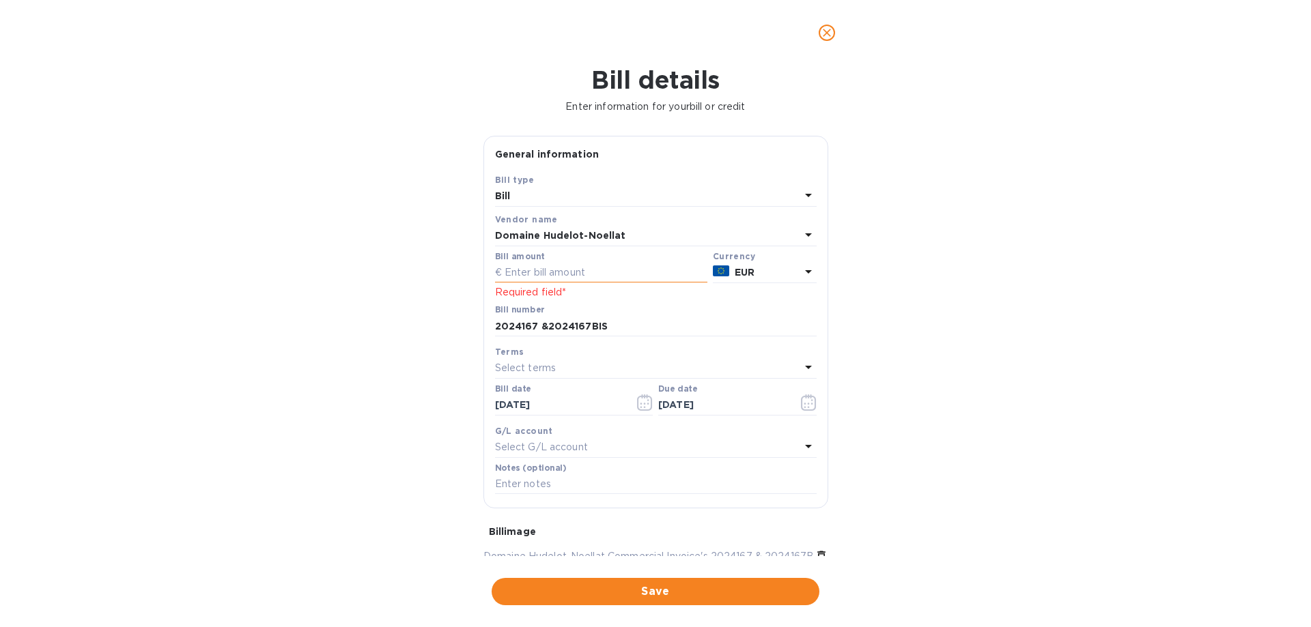
click at [625, 272] on input "text" at bounding box center [601, 273] width 212 height 20
click at [630, 276] on input "text" at bounding box center [601, 273] width 212 height 20
type input "35,736.72"
click at [715, 600] on button "Save" at bounding box center [655, 591] width 328 height 27
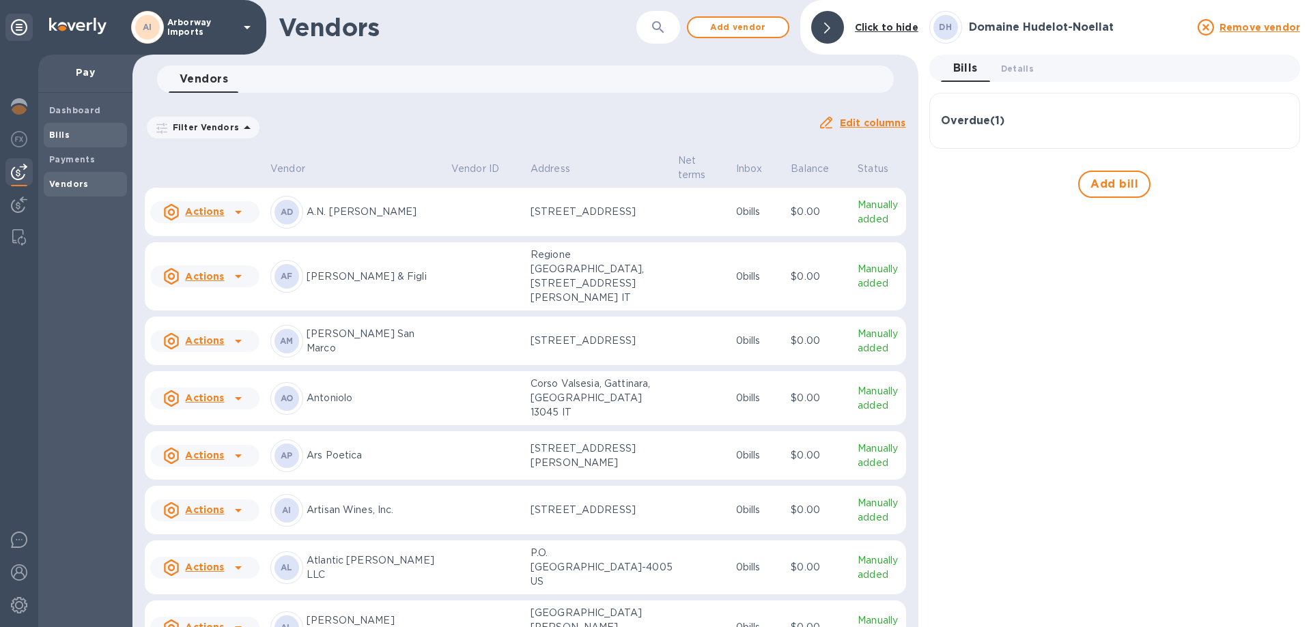
click at [98, 139] on span "Bills" at bounding box center [85, 135] width 72 height 14
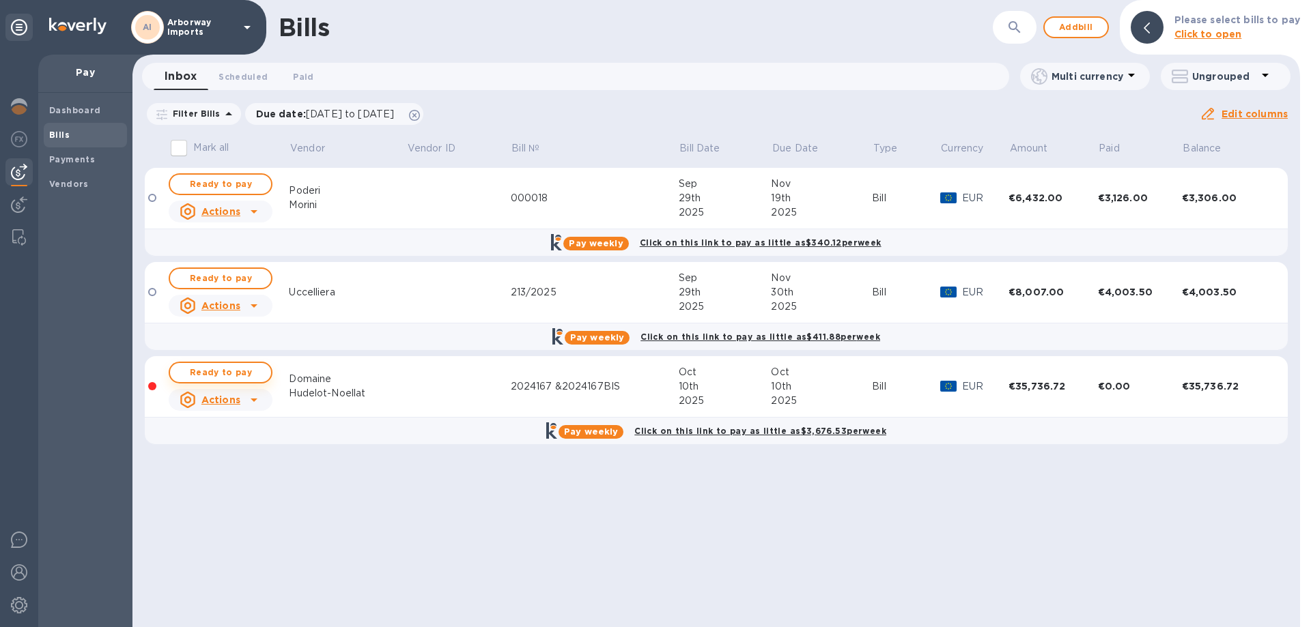
click at [240, 373] on span "Ready to pay" at bounding box center [220, 373] width 79 height 16
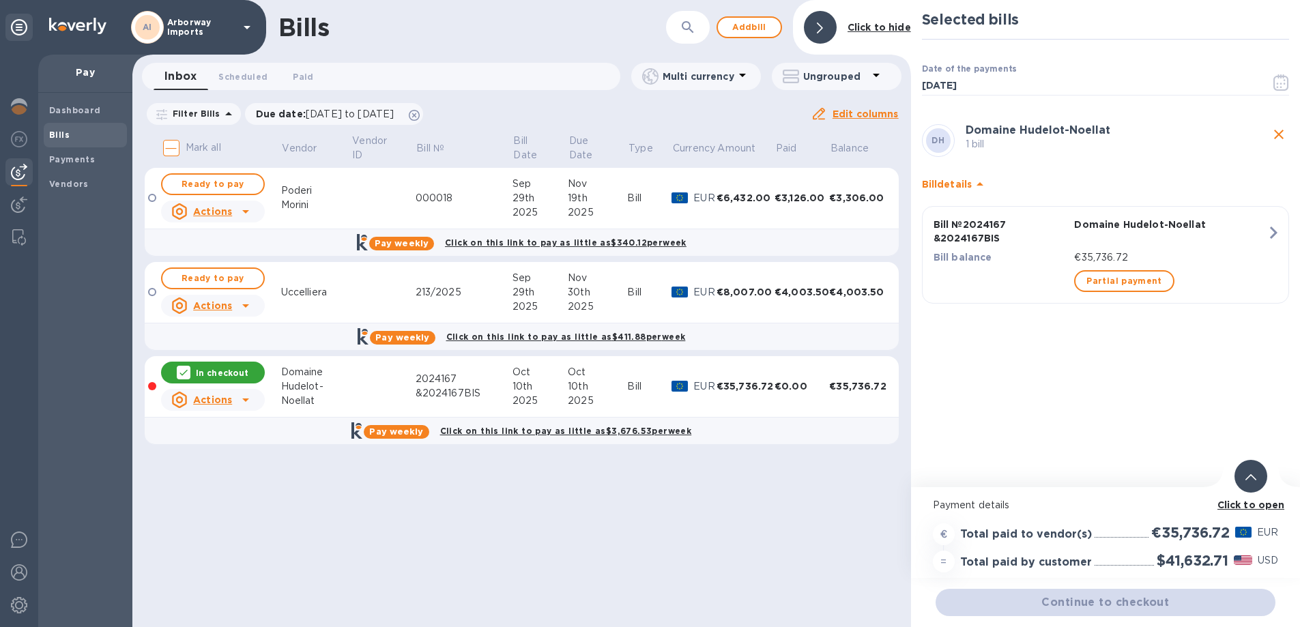
click at [1236, 509] on b "Click to open" at bounding box center [1252, 505] width 68 height 11
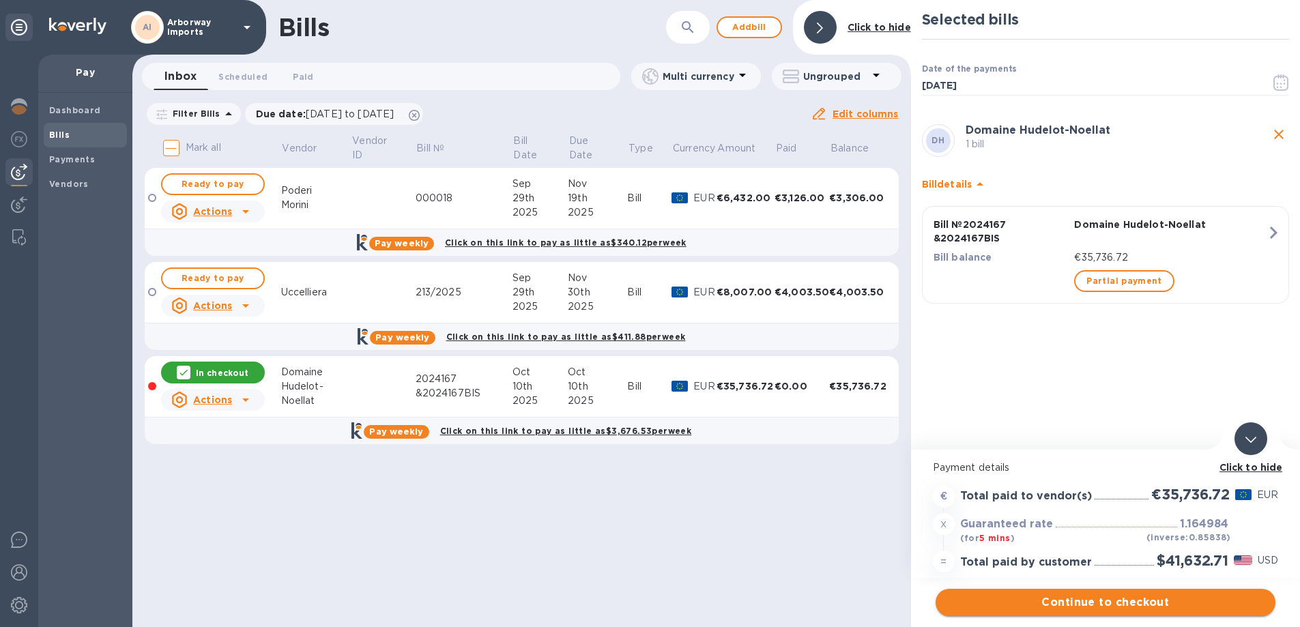
click at [1197, 612] on button "Continue to checkout" at bounding box center [1106, 602] width 340 height 27
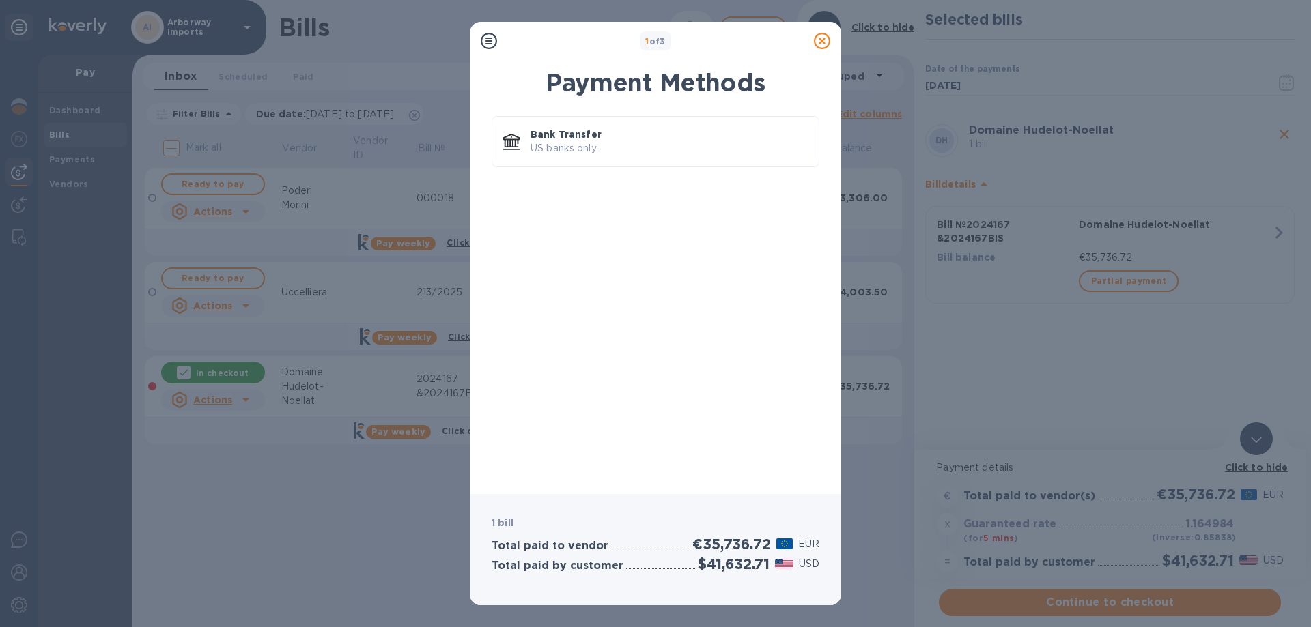
click at [584, 135] on p "Bank Transfer" at bounding box center [668, 135] width 277 height 14
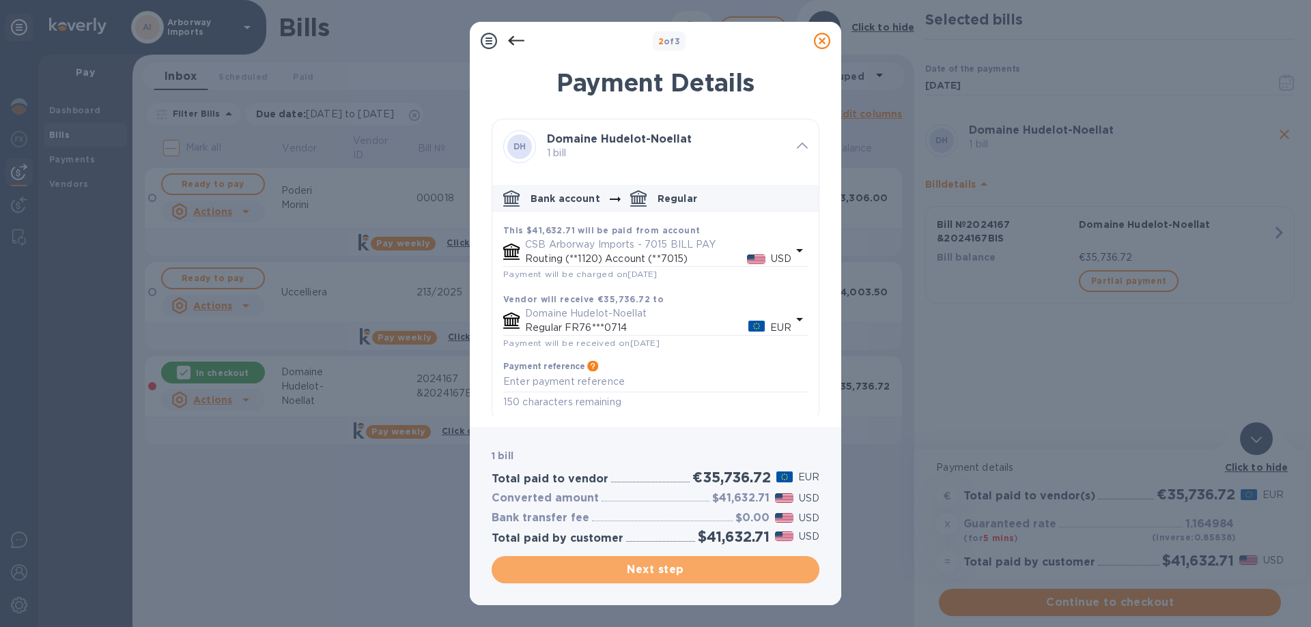
drag, startPoint x: 635, startPoint y: 561, endPoint x: 261, endPoint y: 487, distance: 381.3
click at [634, 561] on button "Next step" at bounding box center [655, 569] width 328 height 27
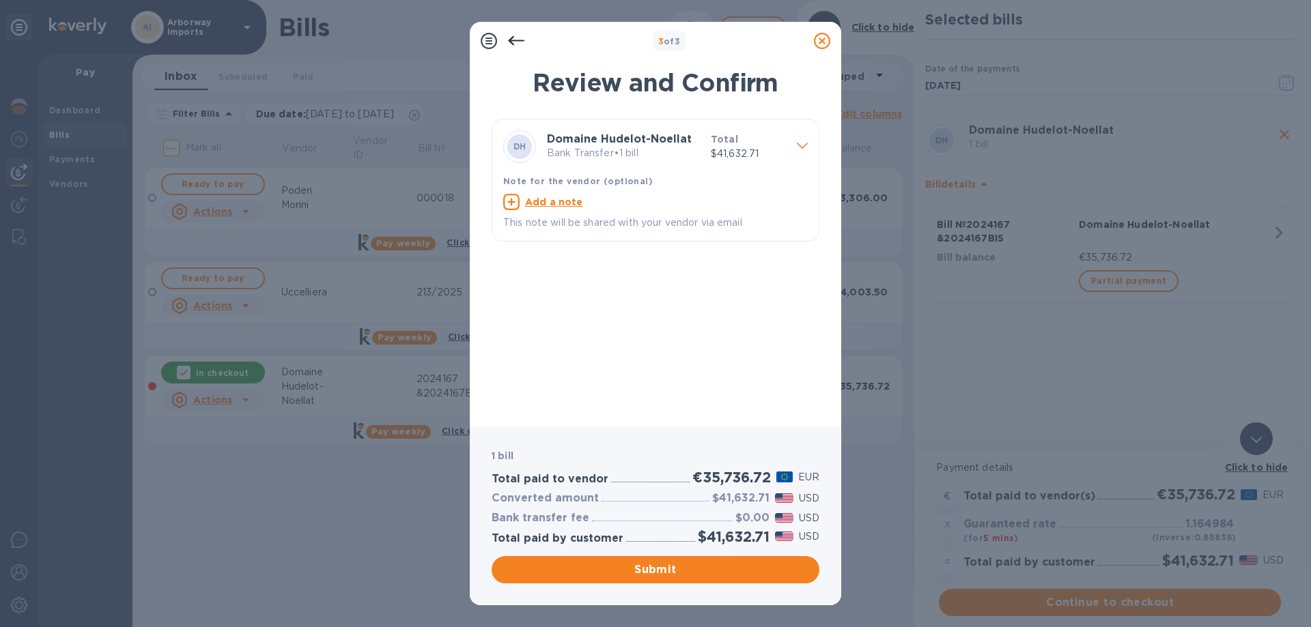
drag, startPoint x: 672, startPoint y: 563, endPoint x: 657, endPoint y: 562, distance: 15.1
click at [672, 563] on span "Submit" at bounding box center [655, 570] width 306 height 16
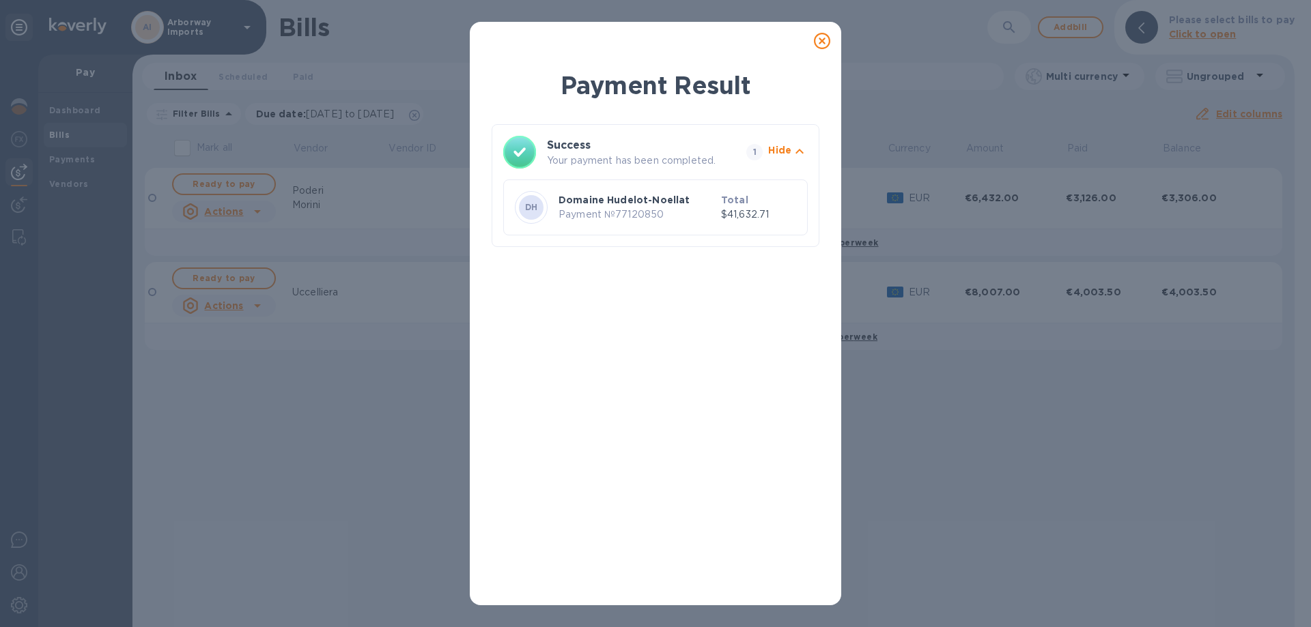
drag, startPoint x: 828, startPoint y: 35, endPoint x: 728, endPoint y: 50, distance: 101.5
click at [828, 35] on icon at bounding box center [822, 41] width 16 height 16
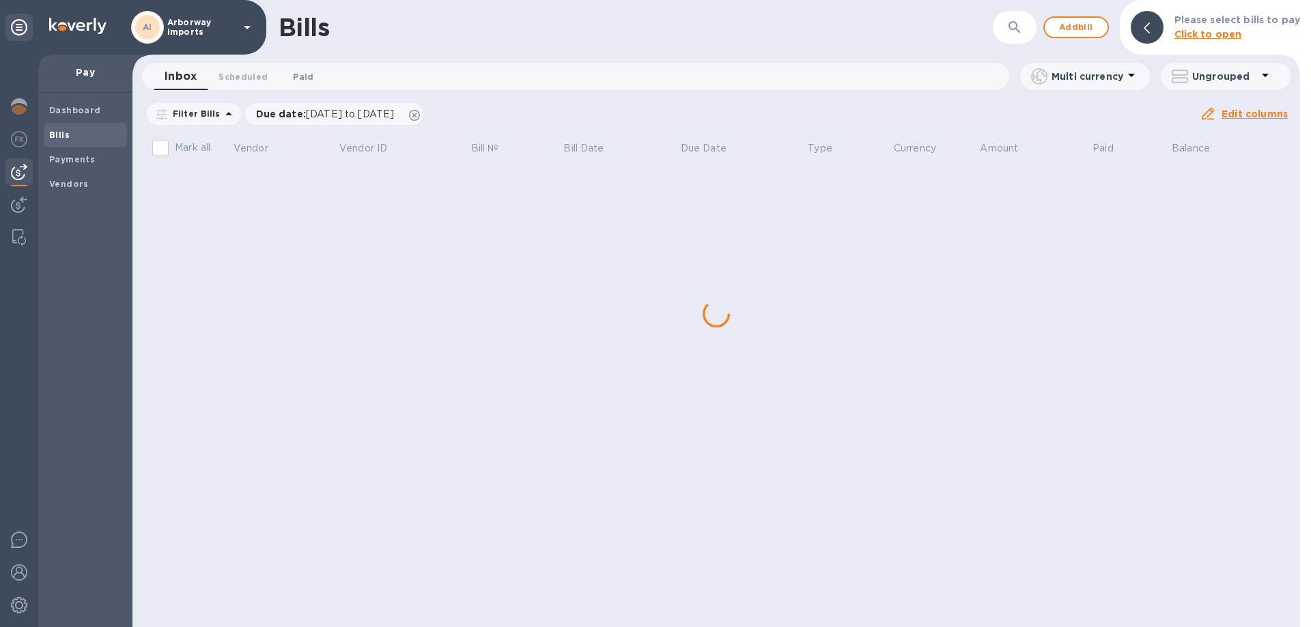
click at [300, 76] on span "Paid 0" at bounding box center [303, 77] width 20 height 14
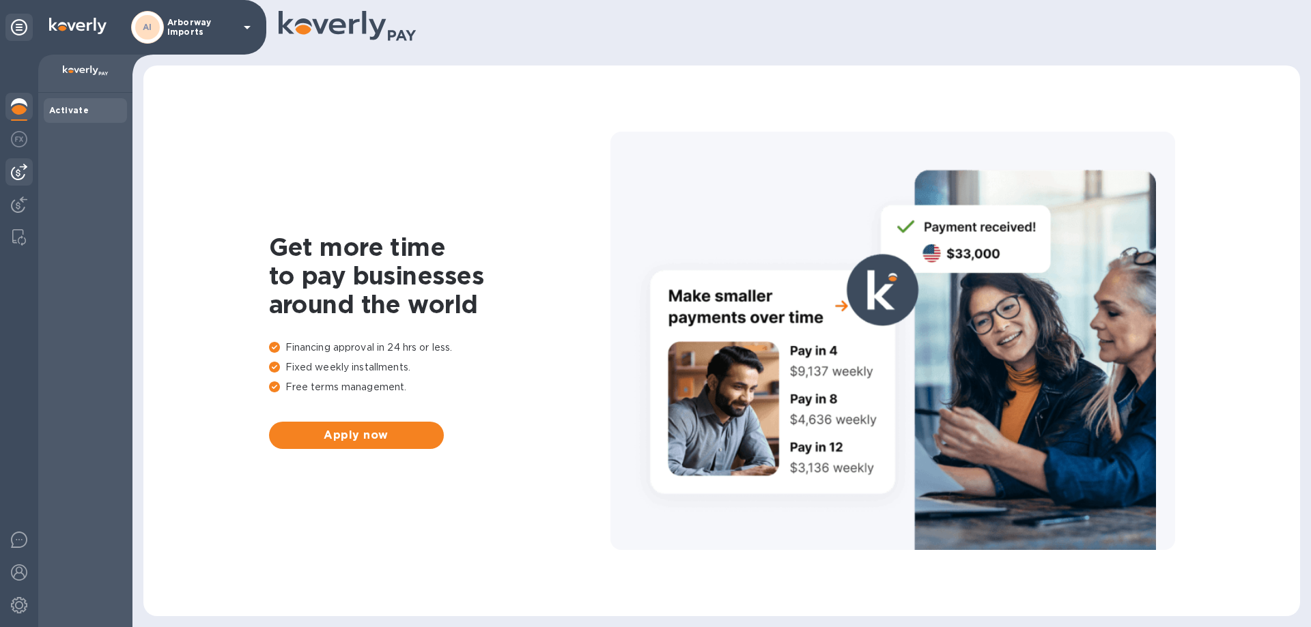
click at [15, 171] on img at bounding box center [19, 172] width 16 height 16
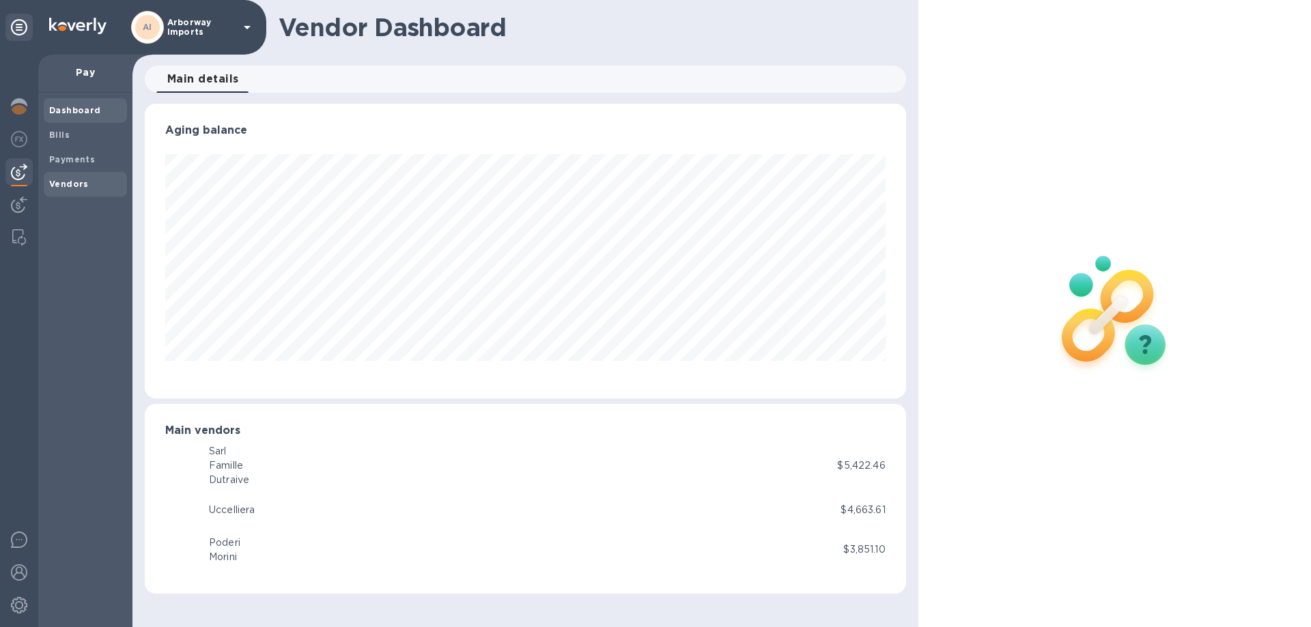
scroll to position [295, 760]
click at [74, 149] on div "Payments" at bounding box center [85, 159] width 83 height 25
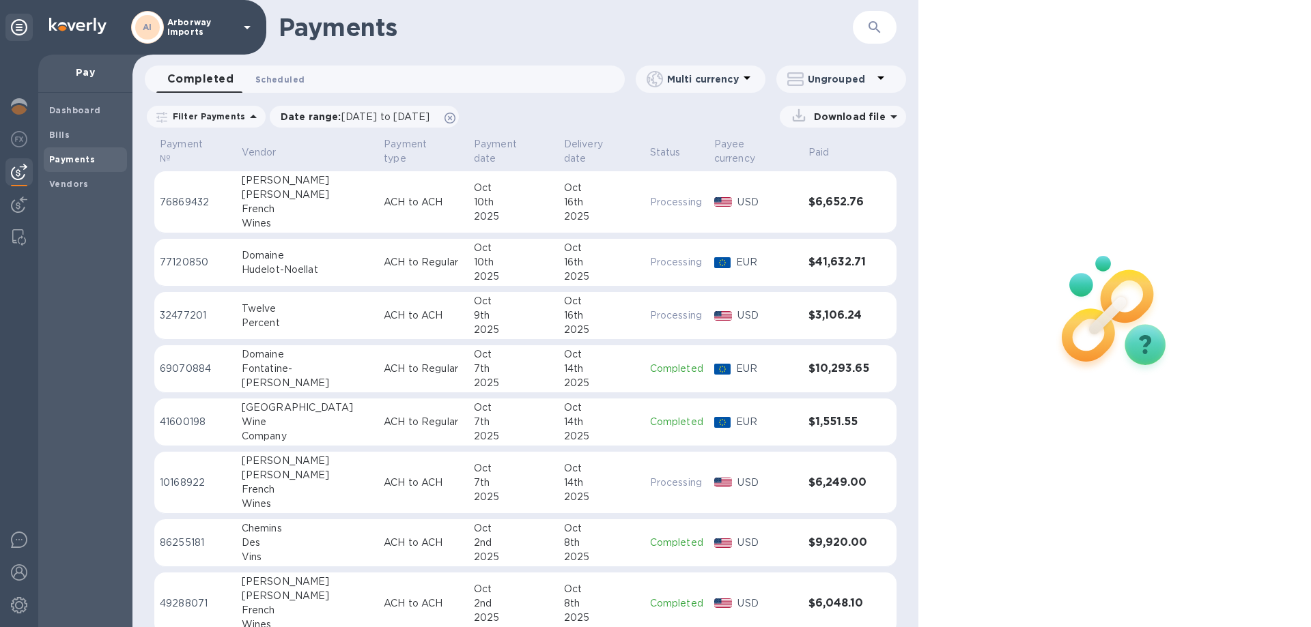
click at [293, 86] on span "Scheduled 0" at bounding box center [279, 79] width 49 height 14
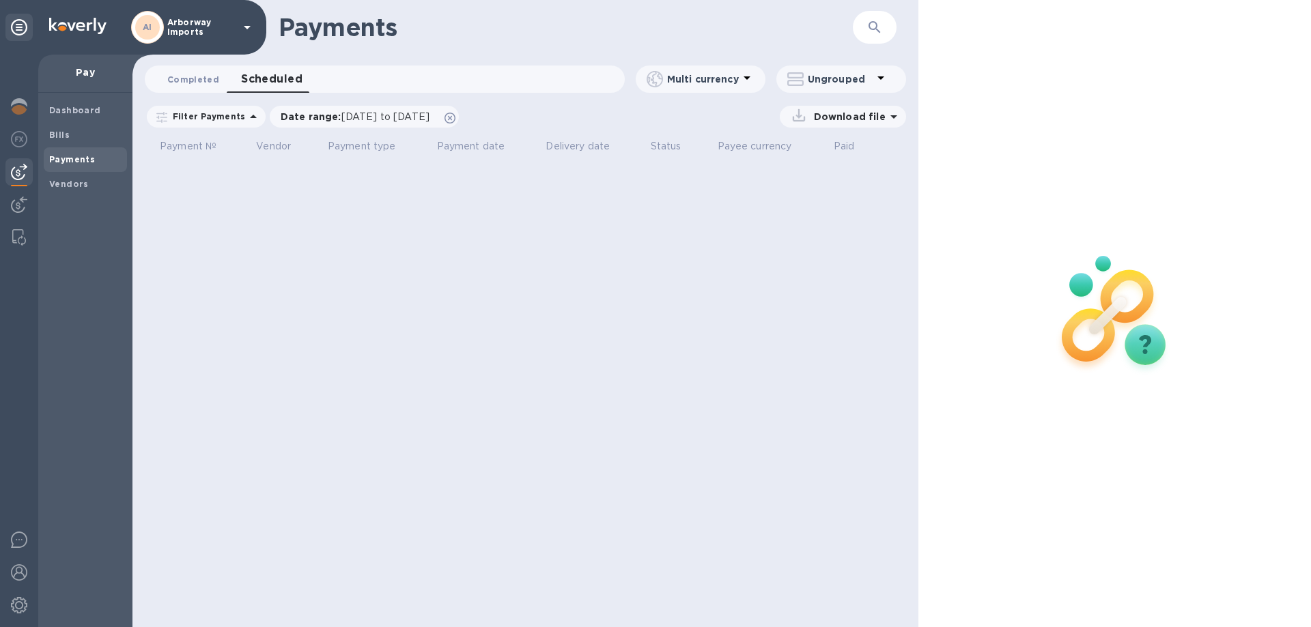
click at [212, 85] on span "Completed 0" at bounding box center [193, 79] width 52 height 14
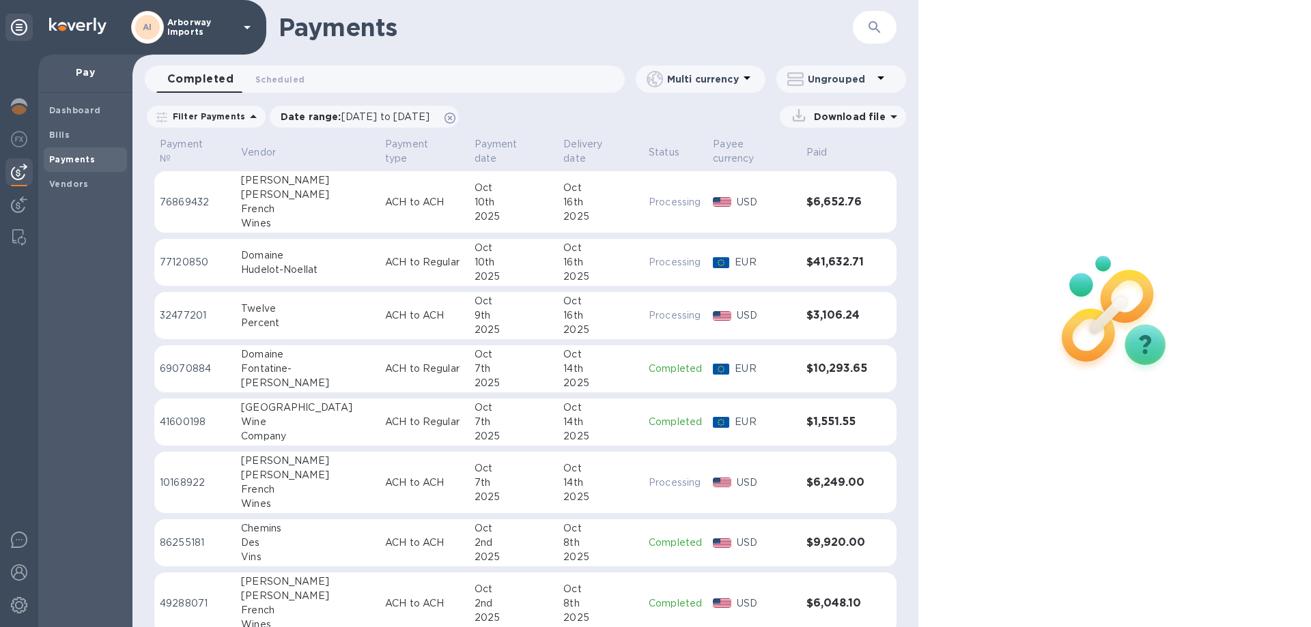
click at [427, 255] on p "ACH to Regular" at bounding box center [424, 262] width 79 height 14
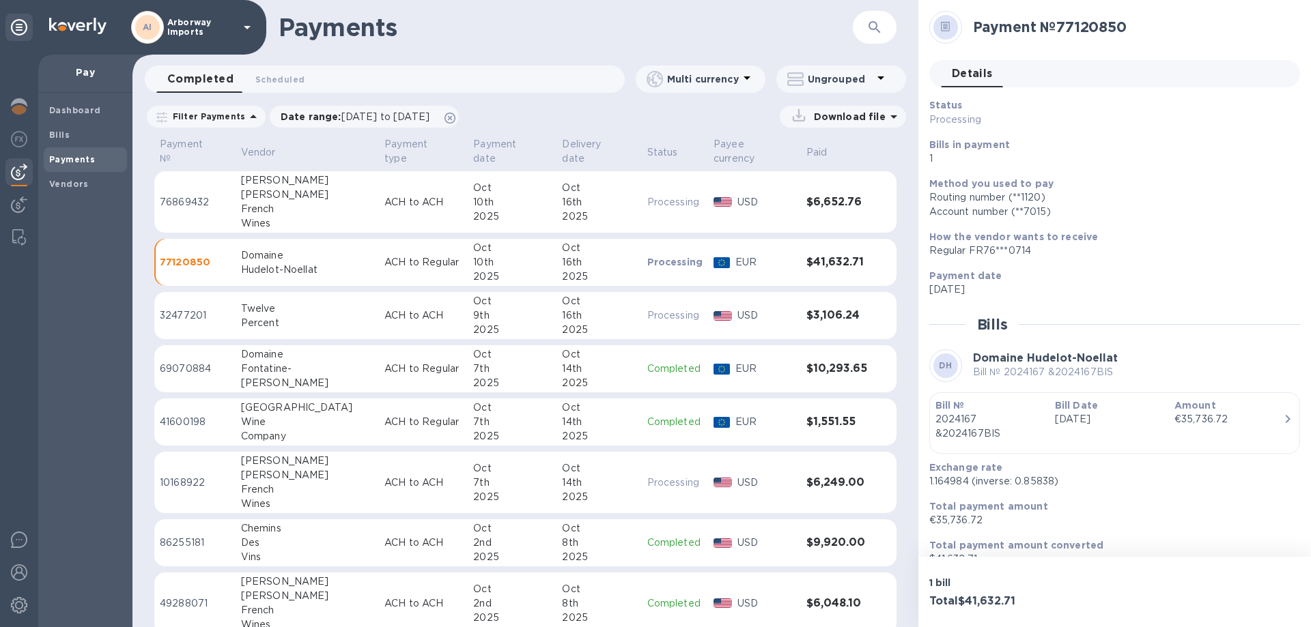
click at [1143, 418] on p "[DATE]" at bounding box center [1109, 419] width 109 height 14
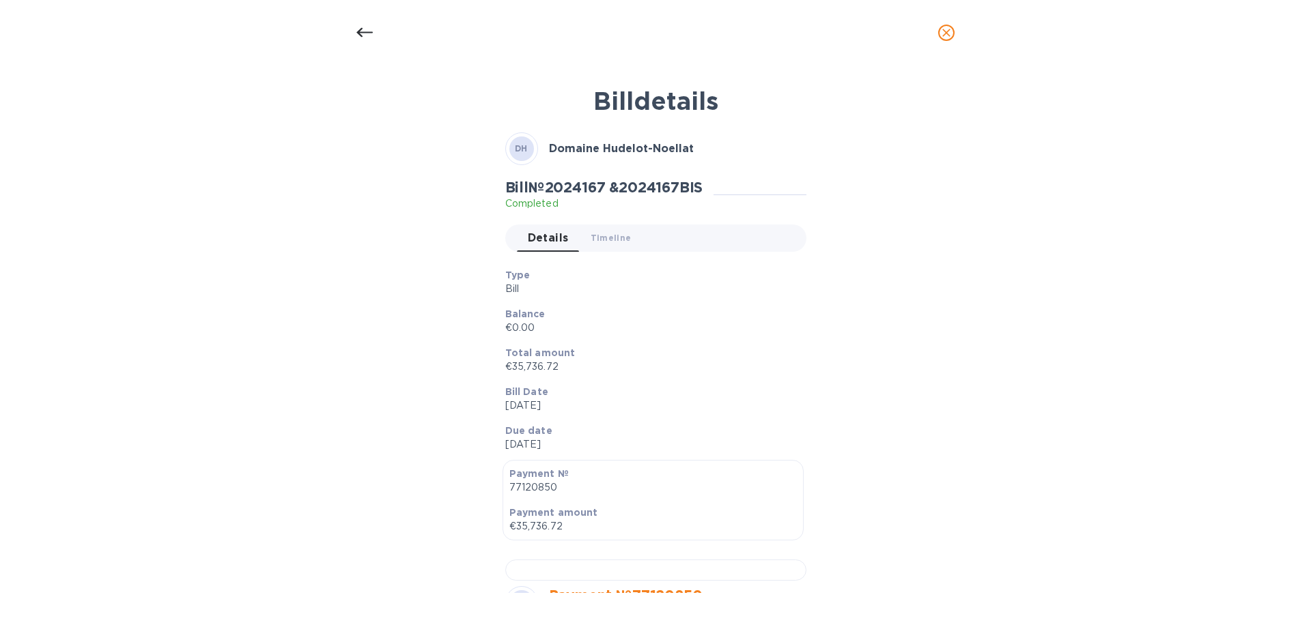
click at [670, 388] on p "Bill Date" at bounding box center [650, 392] width 290 height 14
click at [801, 189] on div "Bill № 2024167 &2024167BIS Completed Details 0 Timeline 0" at bounding box center [655, 220] width 307 height 89
click at [673, 239] on div "Details 0 Timeline 0" at bounding box center [661, 238] width 289 height 27
